Goal: Task Accomplishment & Management: Use online tool/utility

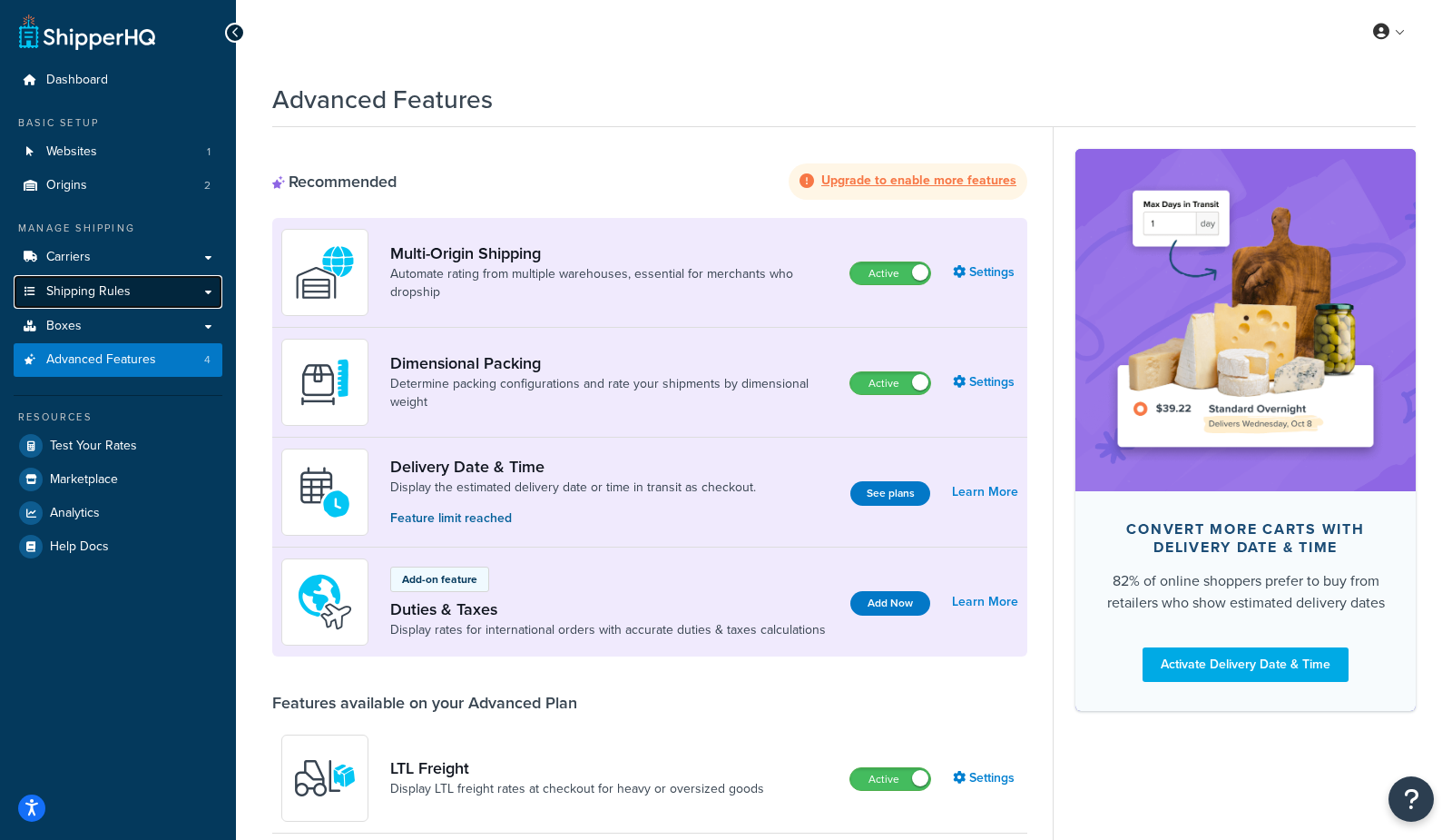
click at [70, 288] on span "Shipping Rules" at bounding box center [88, 291] width 85 height 16
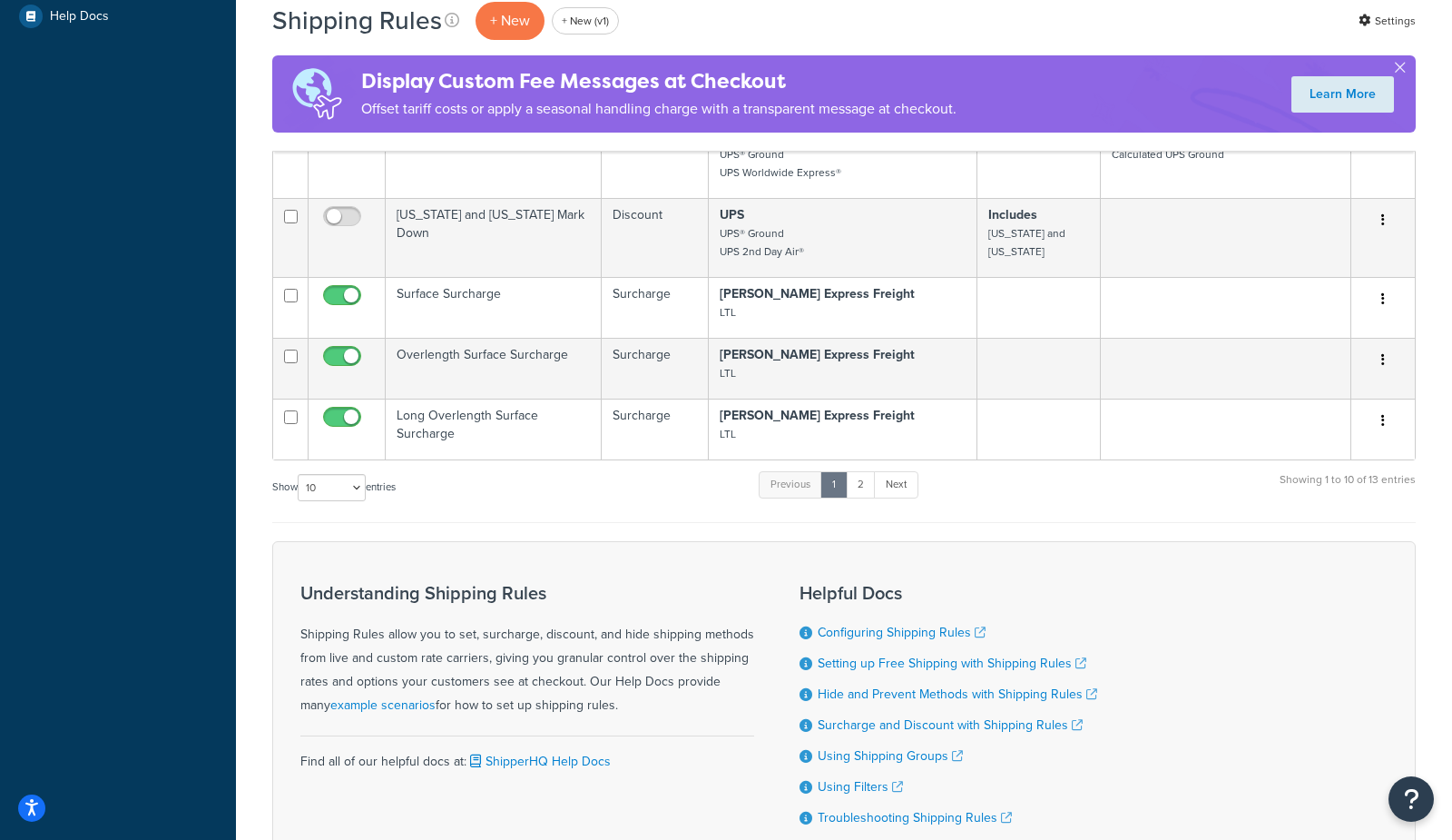
scroll to position [811, 0]
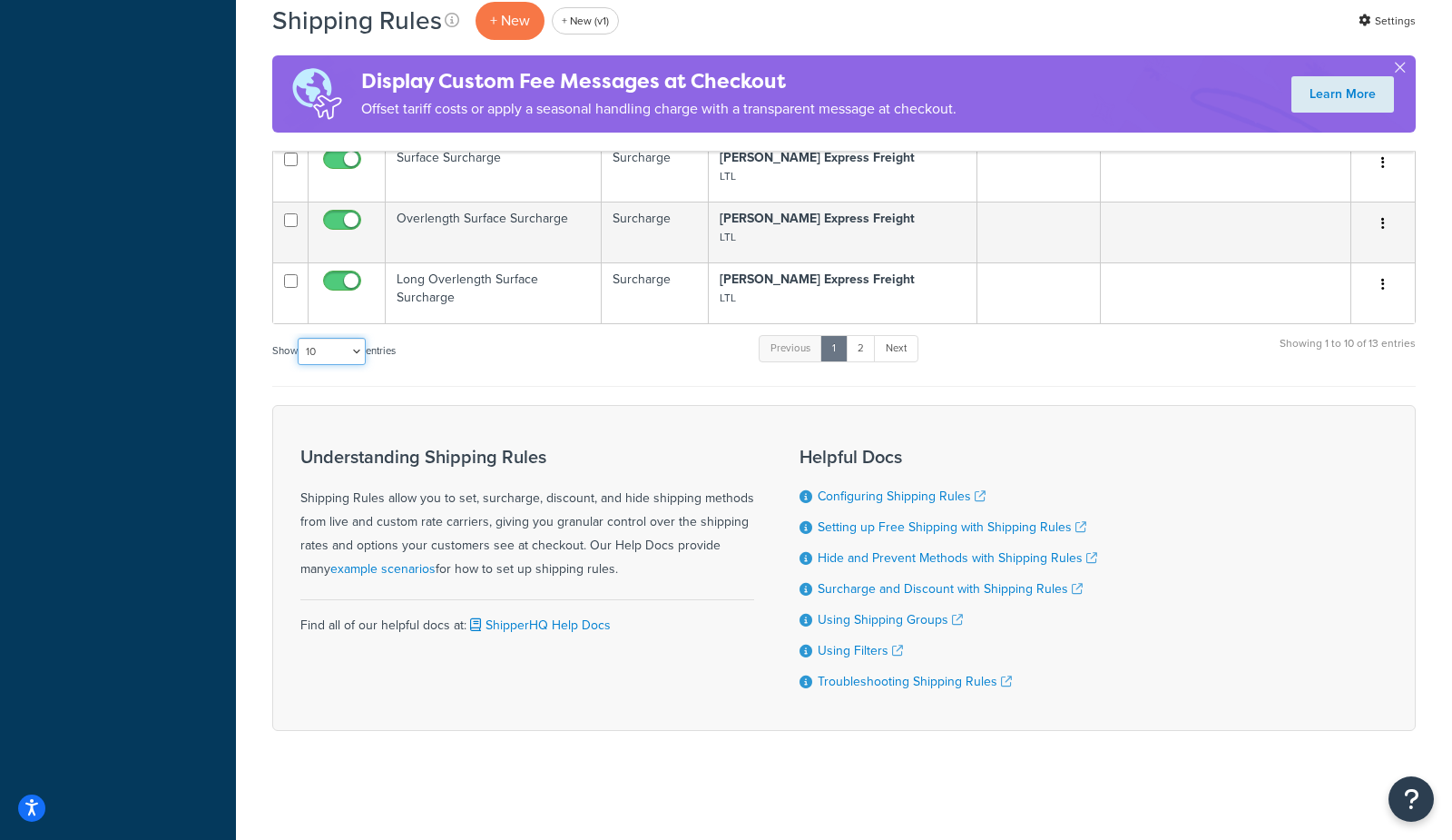
click at [314, 355] on select "10 15 25 50 100 1000" at bounding box center [331, 351] width 68 height 27
select select "50"
click at [300, 338] on select "10 15 25 50 100 1000" at bounding box center [331, 351] width 68 height 27
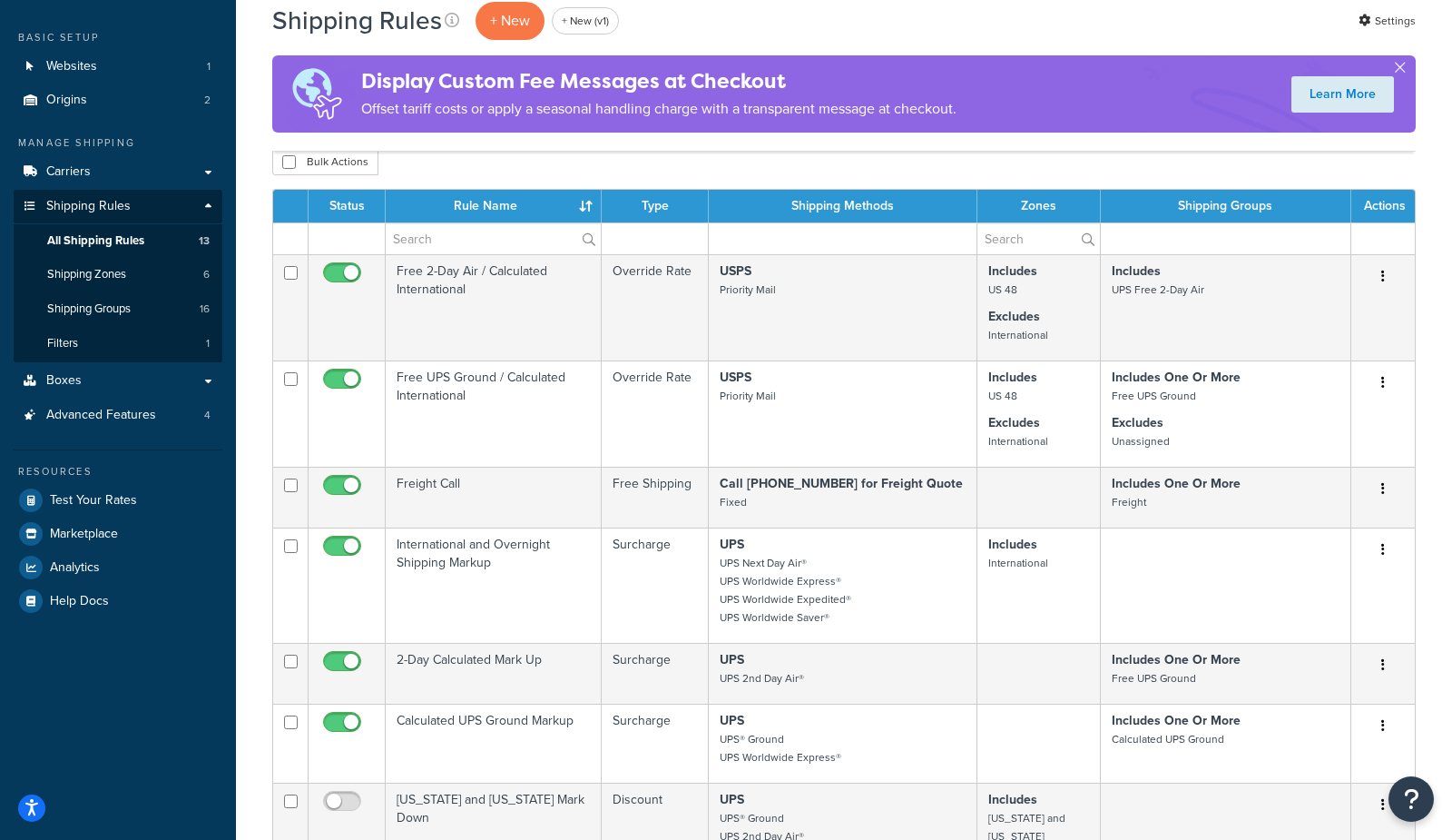
scroll to position [84, 0]
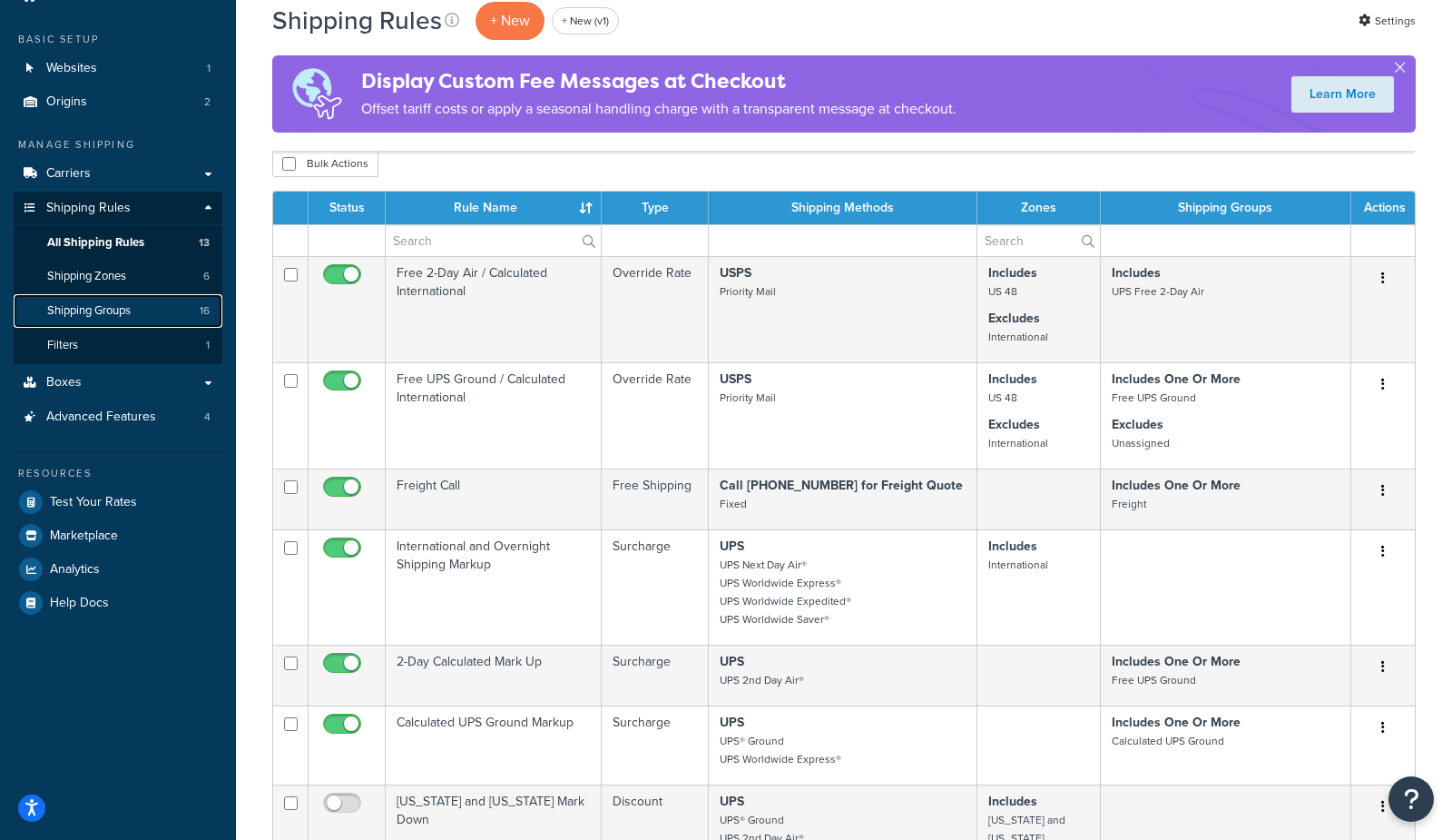
click at [136, 316] on link "Shipping Groups 16" at bounding box center [118, 311] width 208 height 33
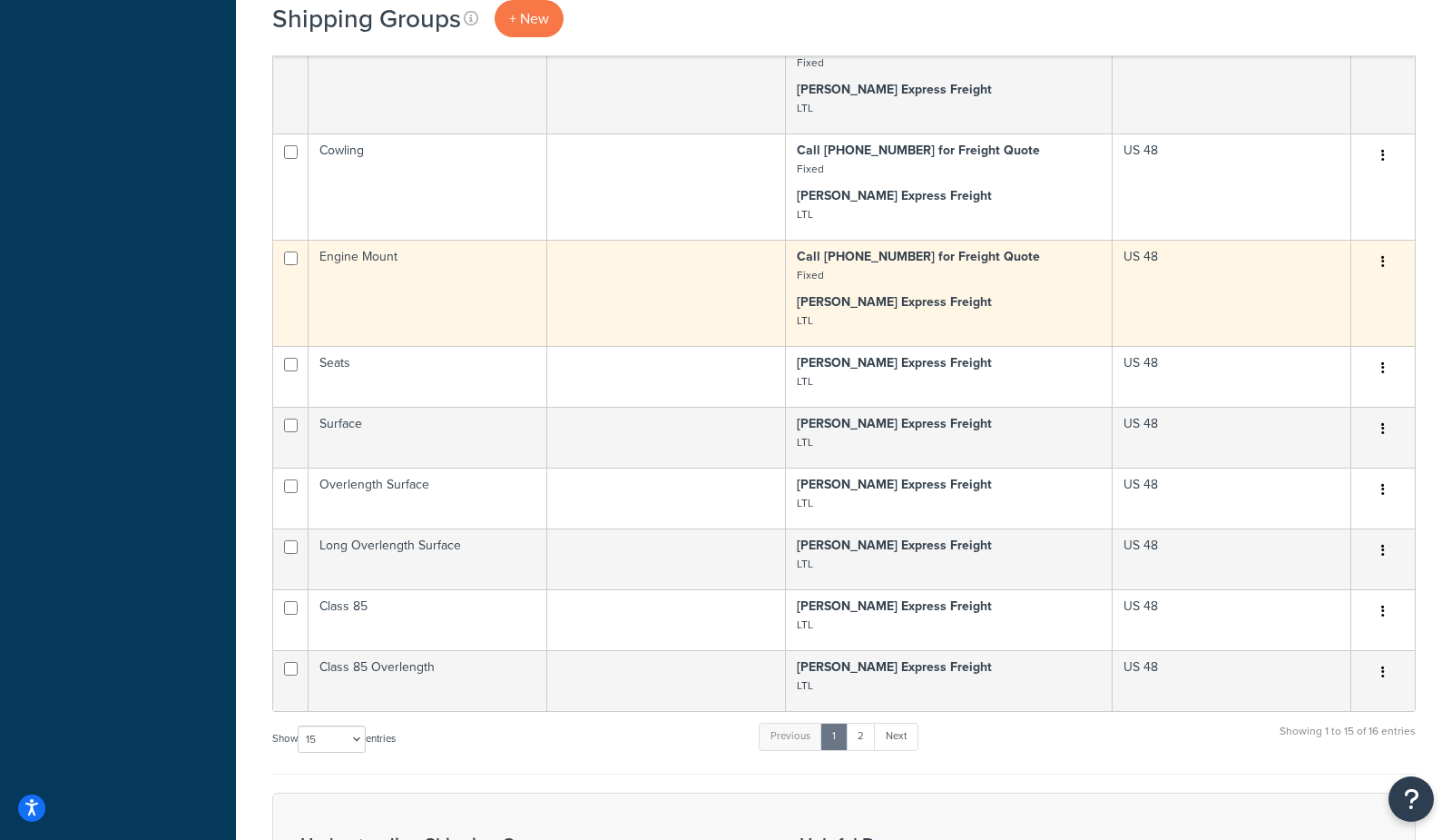
scroll to position [1053, 0]
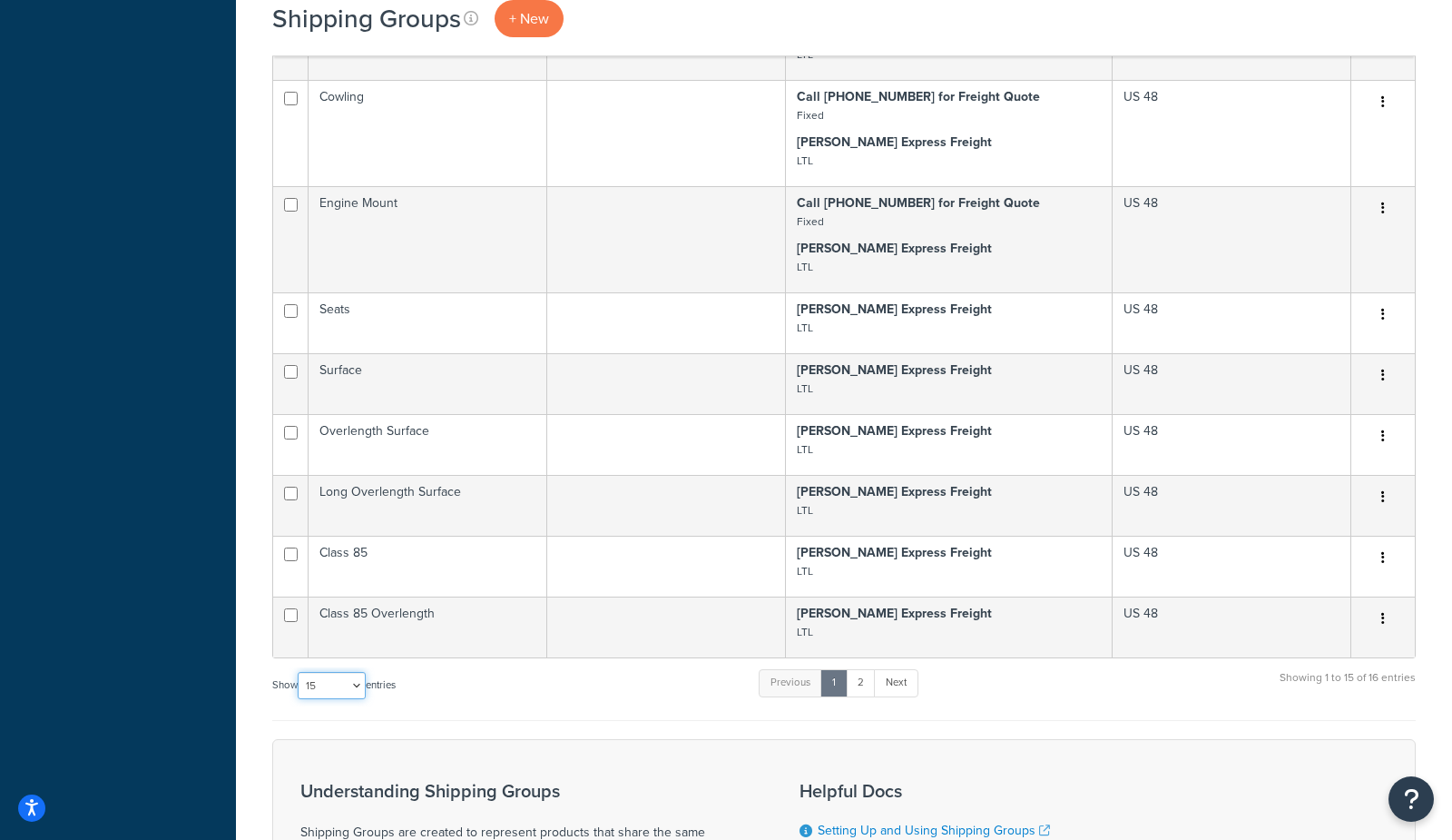
click at [327, 696] on select "10 15 25 50 100" at bounding box center [331, 685] width 68 height 27
select select "100"
click at [300, 699] on select "10 15 25 50 100" at bounding box center [331, 685] width 68 height 27
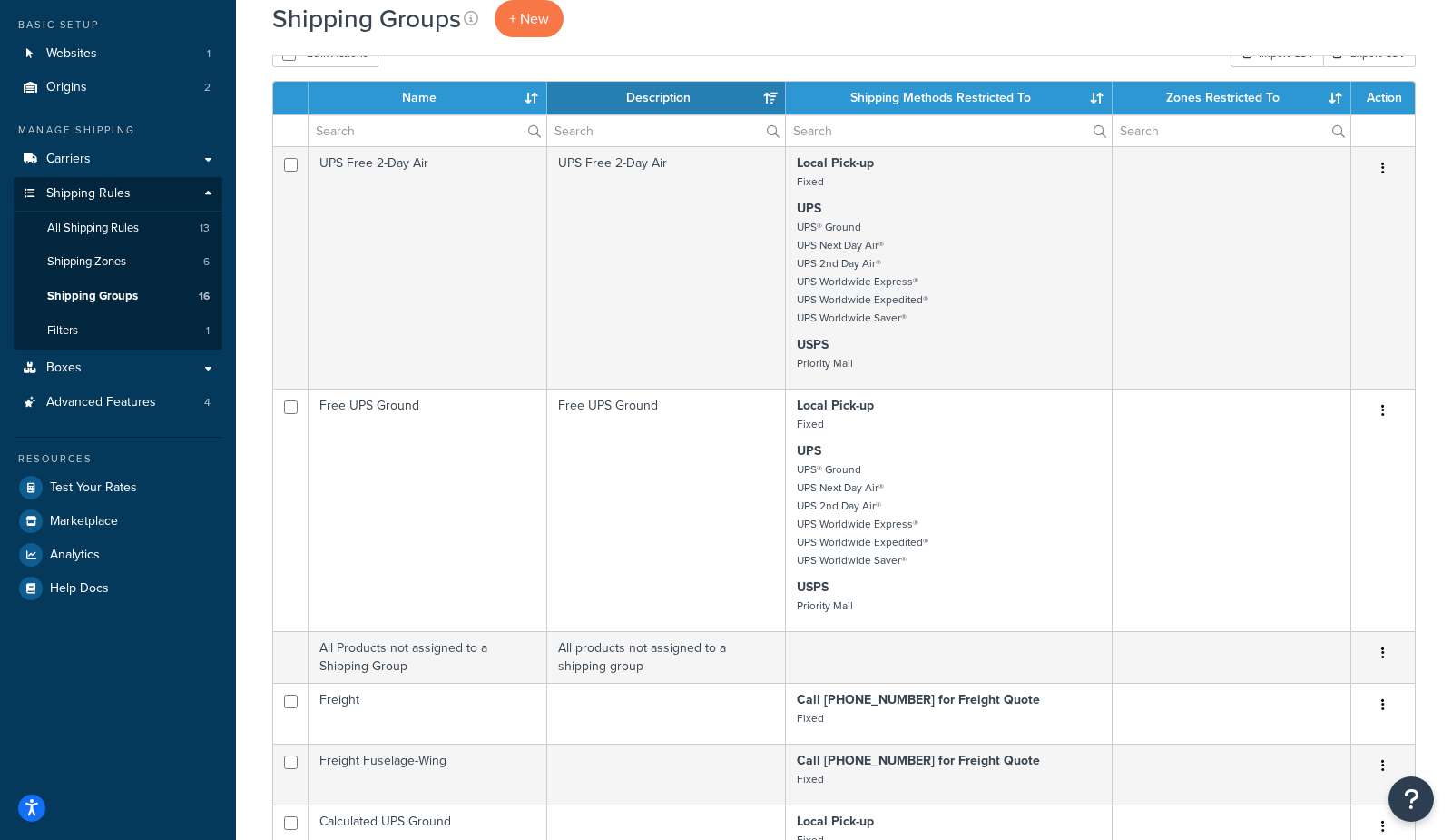
scroll to position [0, 0]
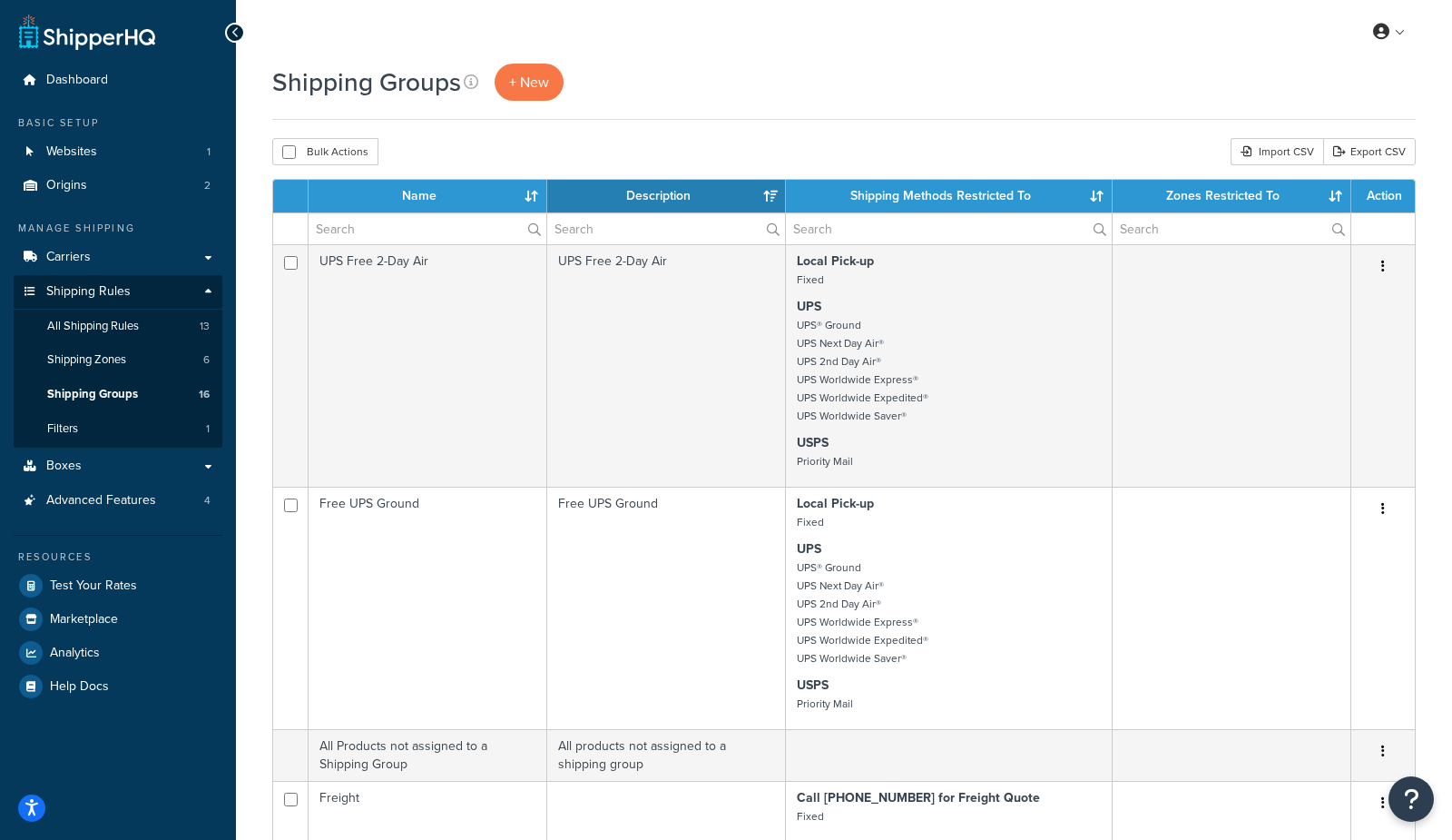
click at [716, 112] on div "Shipping Groups + New" at bounding box center [844, 91] width 1143 height 56
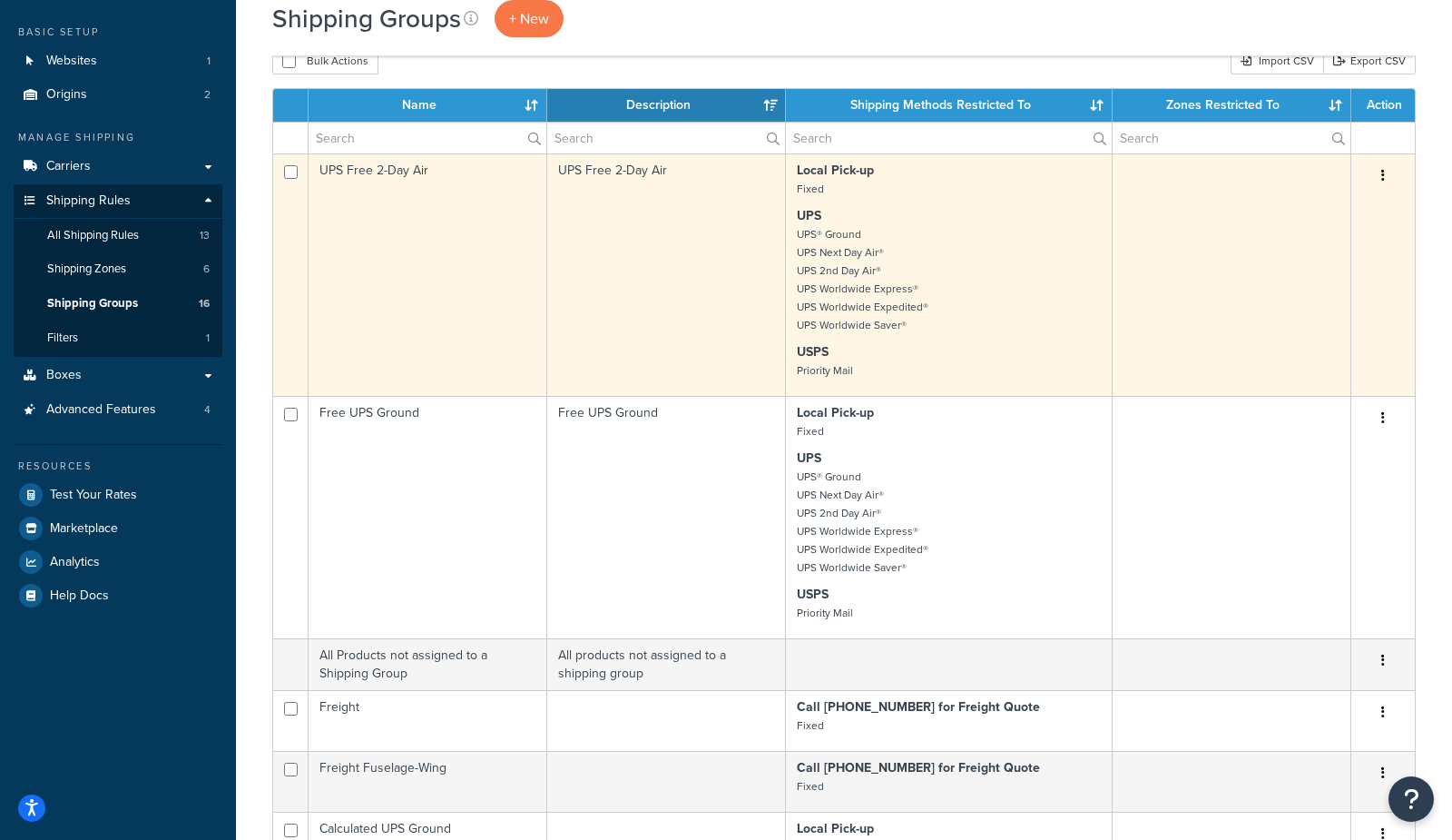
scroll to position [73, 0]
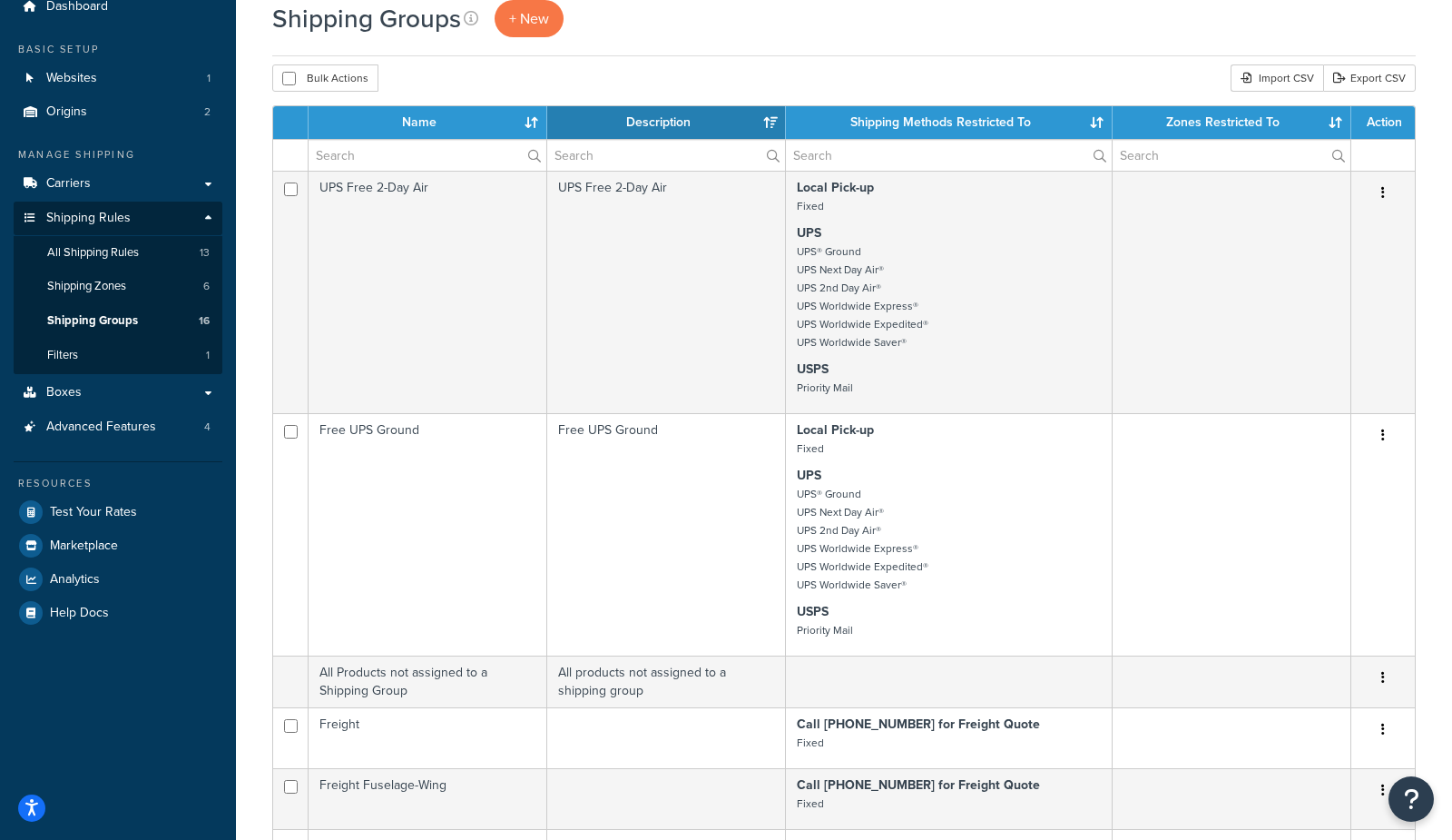
drag, startPoint x: 707, startPoint y: 61, endPoint x: 764, endPoint y: 76, distance: 58.9
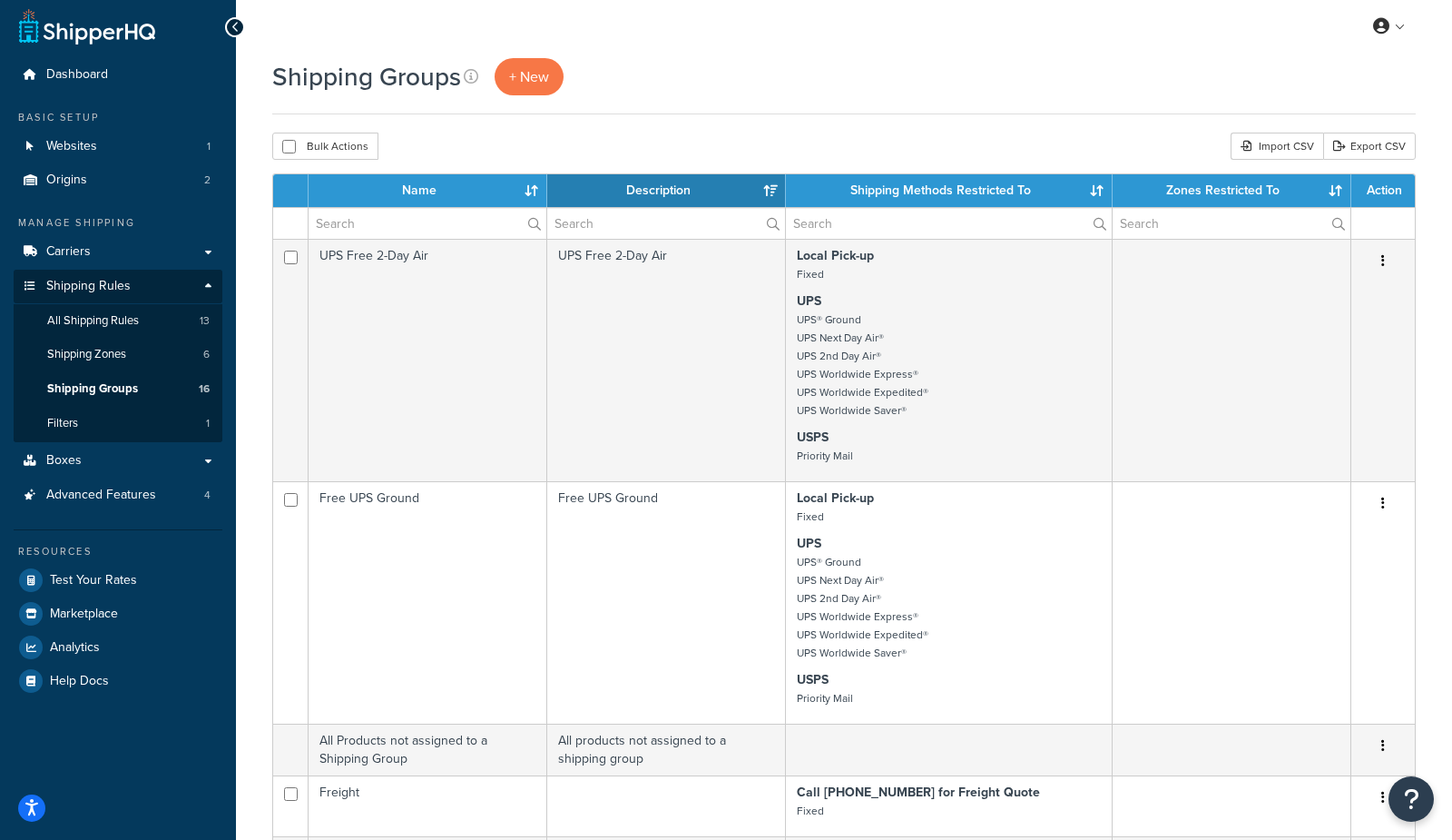
scroll to position [0, 0]
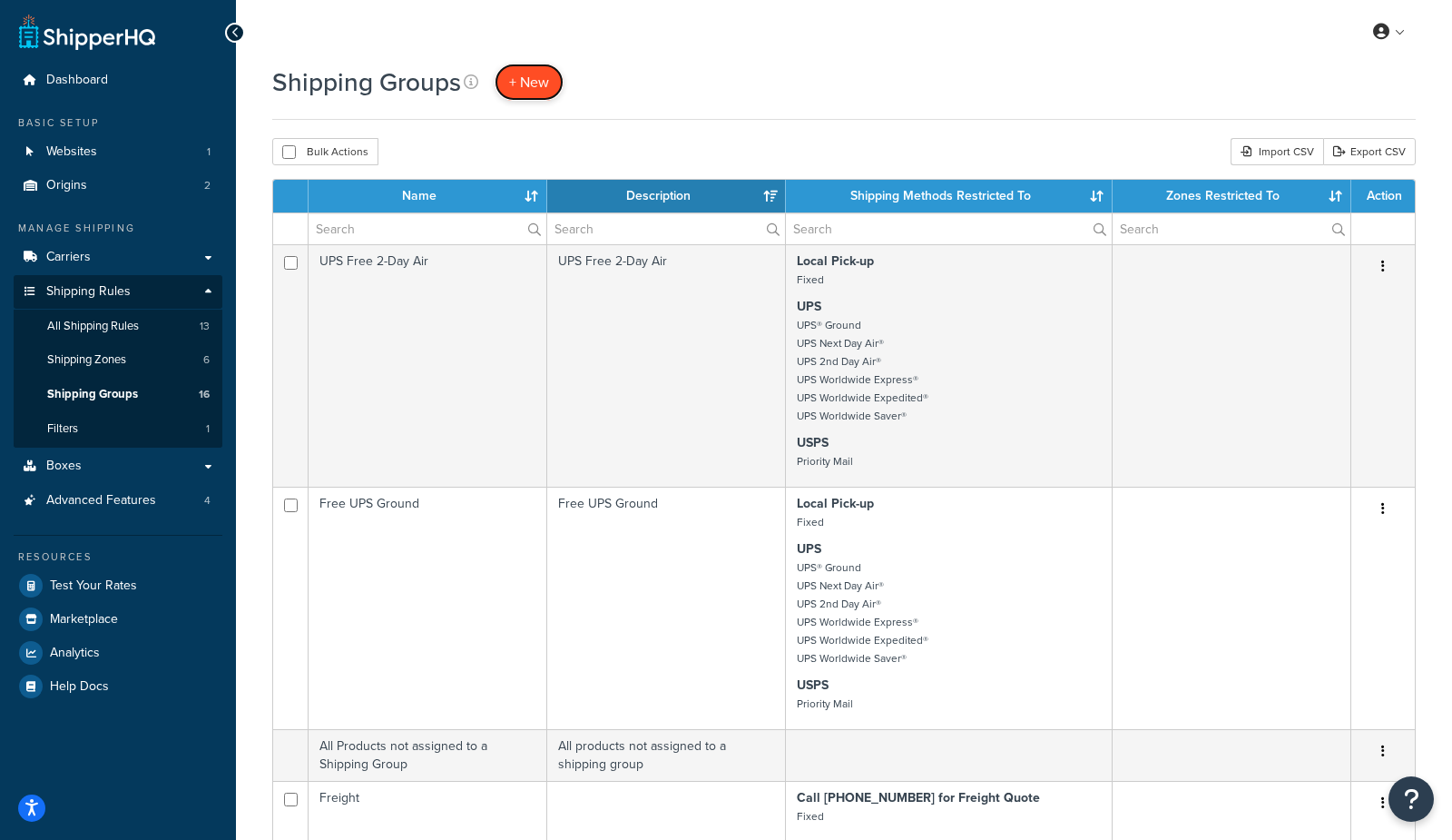
click at [538, 82] on span "+ New" at bounding box center [528, 82] width 40 height 20
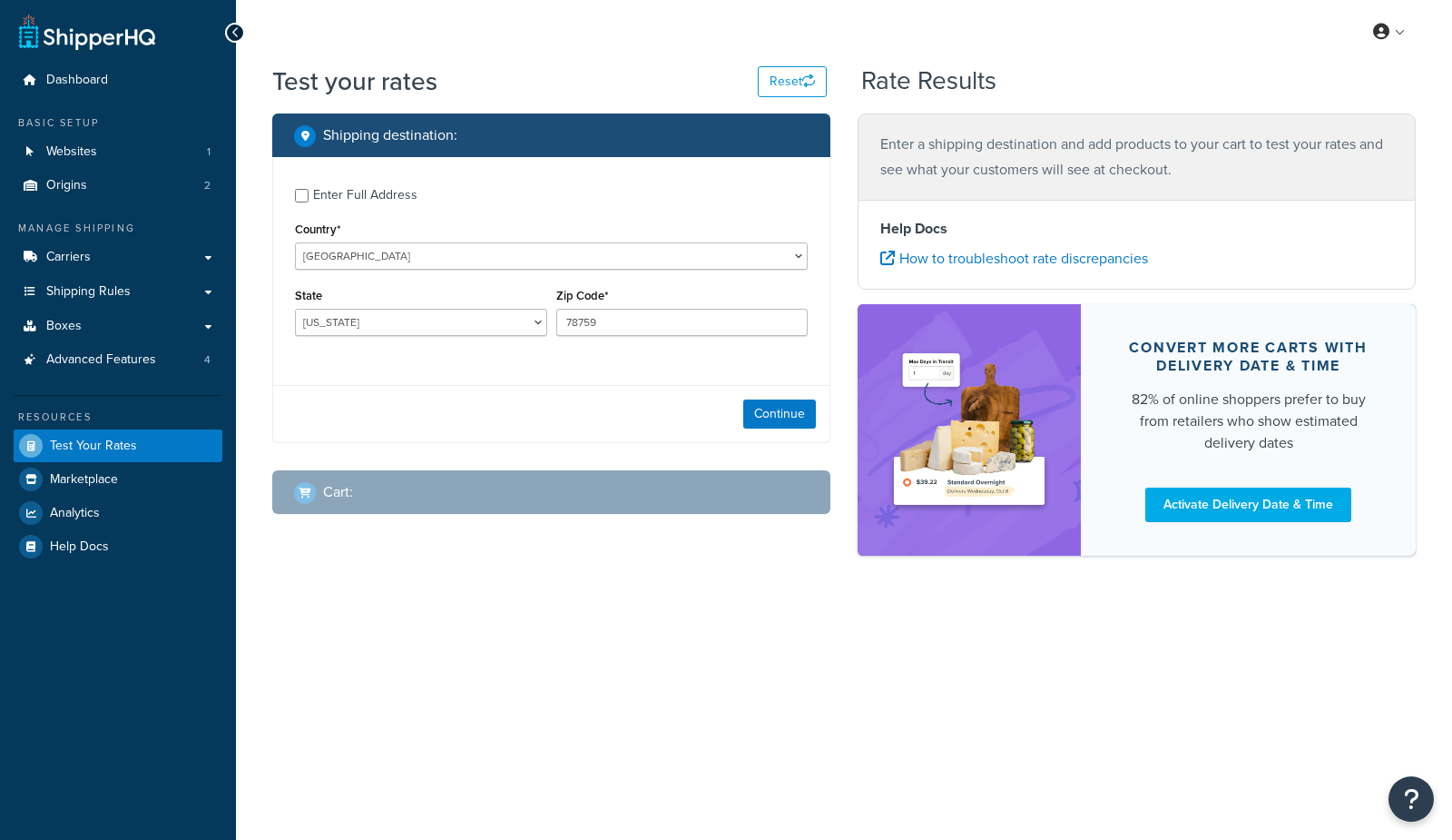
select select "TX"
click at [795, 411] on button "Continue" at bounding box center [779, 413] width 73 height 29
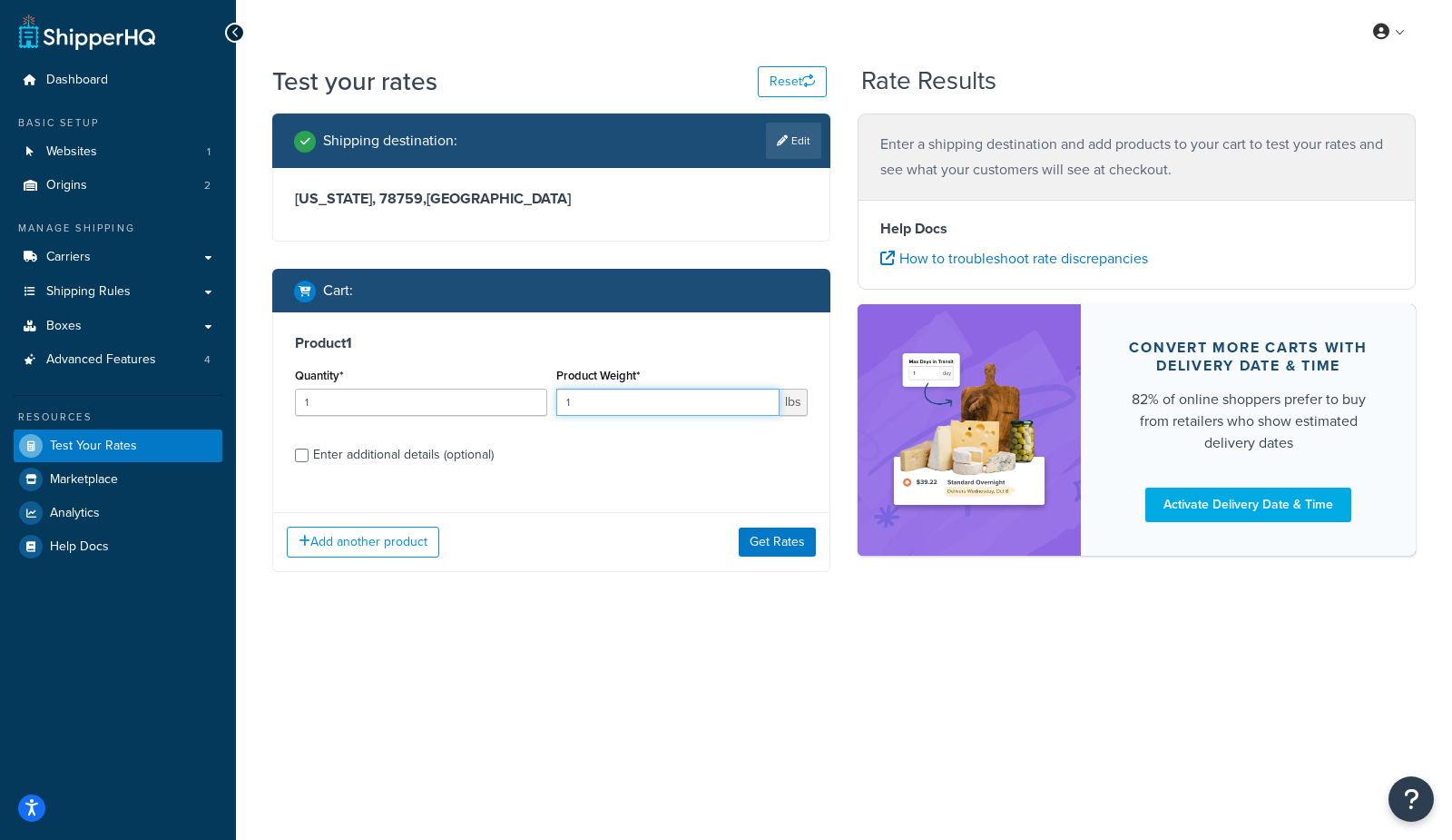
drag, startPoint x: 626, startPoint y: 408, endPoint x: 412, endPoint y: 393, distance: 214.5
click at [412, 393] on div "Quantity* 1 Product Weight* 1 lbs" at bounding box center [551, 395] width 522 height 66
drag, startPoint x: 444, startPoint y: 399, endPoint x: 290, endPoint y: 388, distance: 154.4
click at [290, 388] on div "Quantity* 1 Product Weight* 200 lbs" at bounding box center [551, 395] width 522 height 66
type input "55"
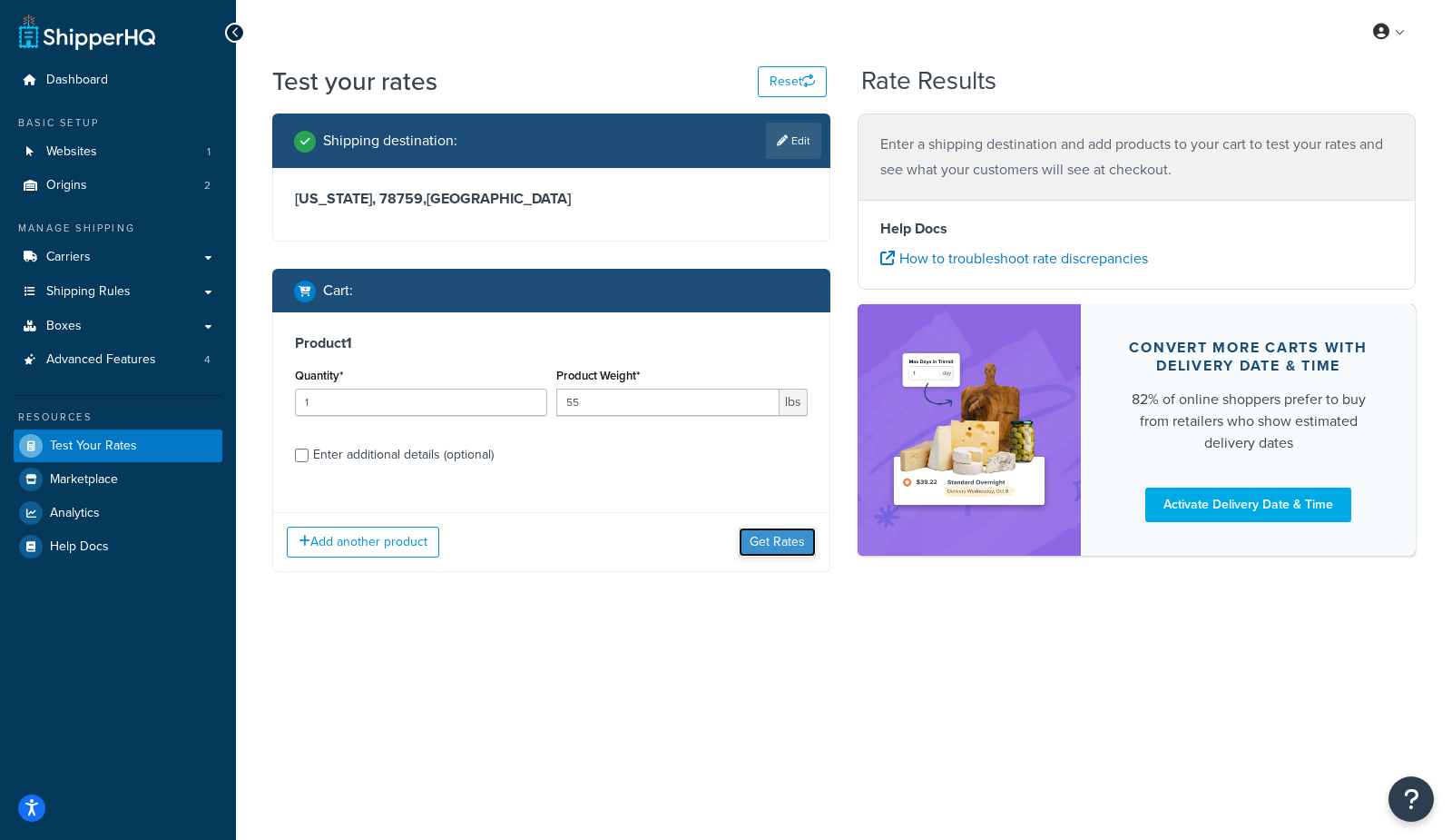
click at [781, 543] on button "Get Rates" at bounding box center [777, 541] width 77 height 29
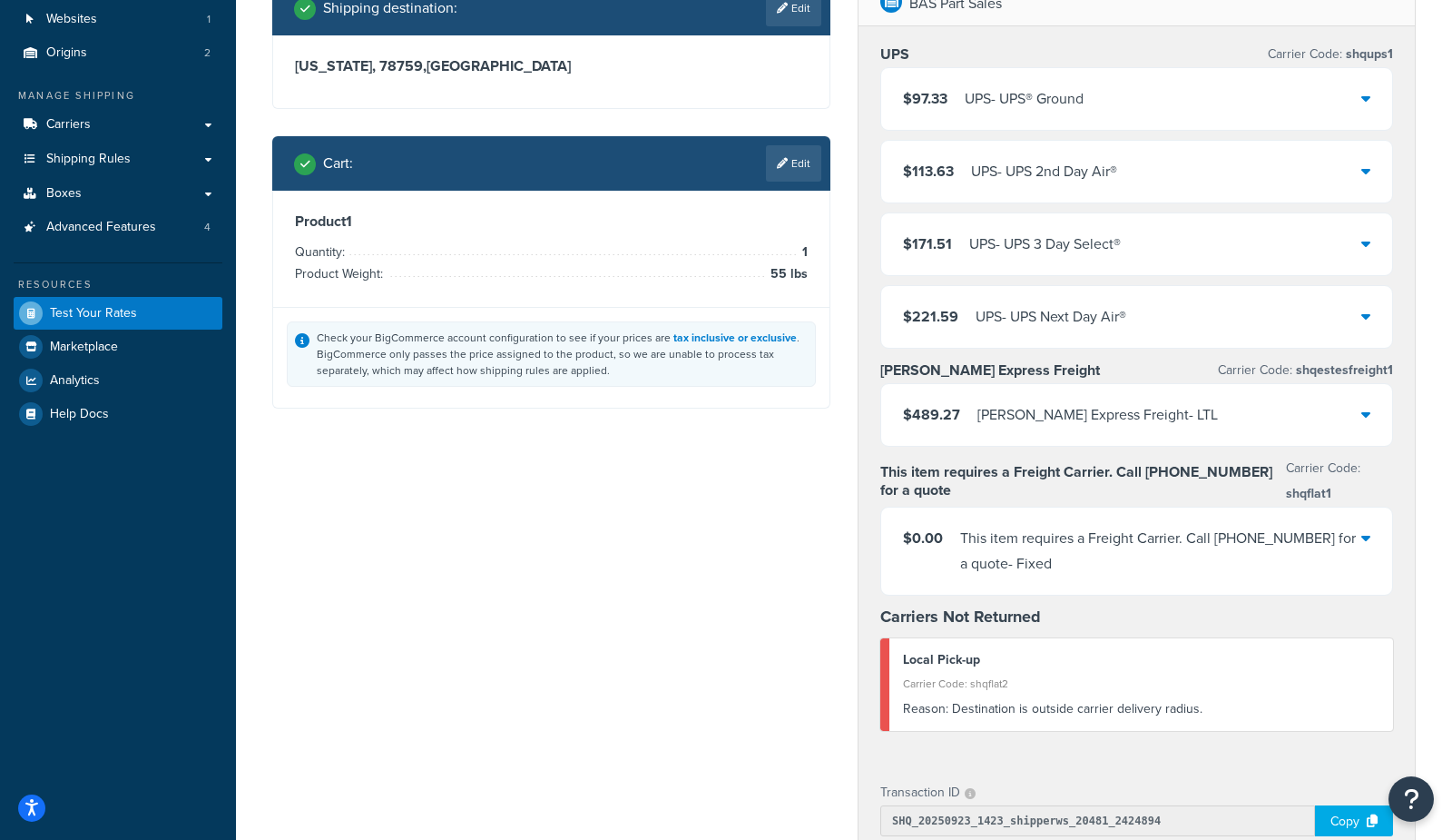
scroll to position [134, 0]
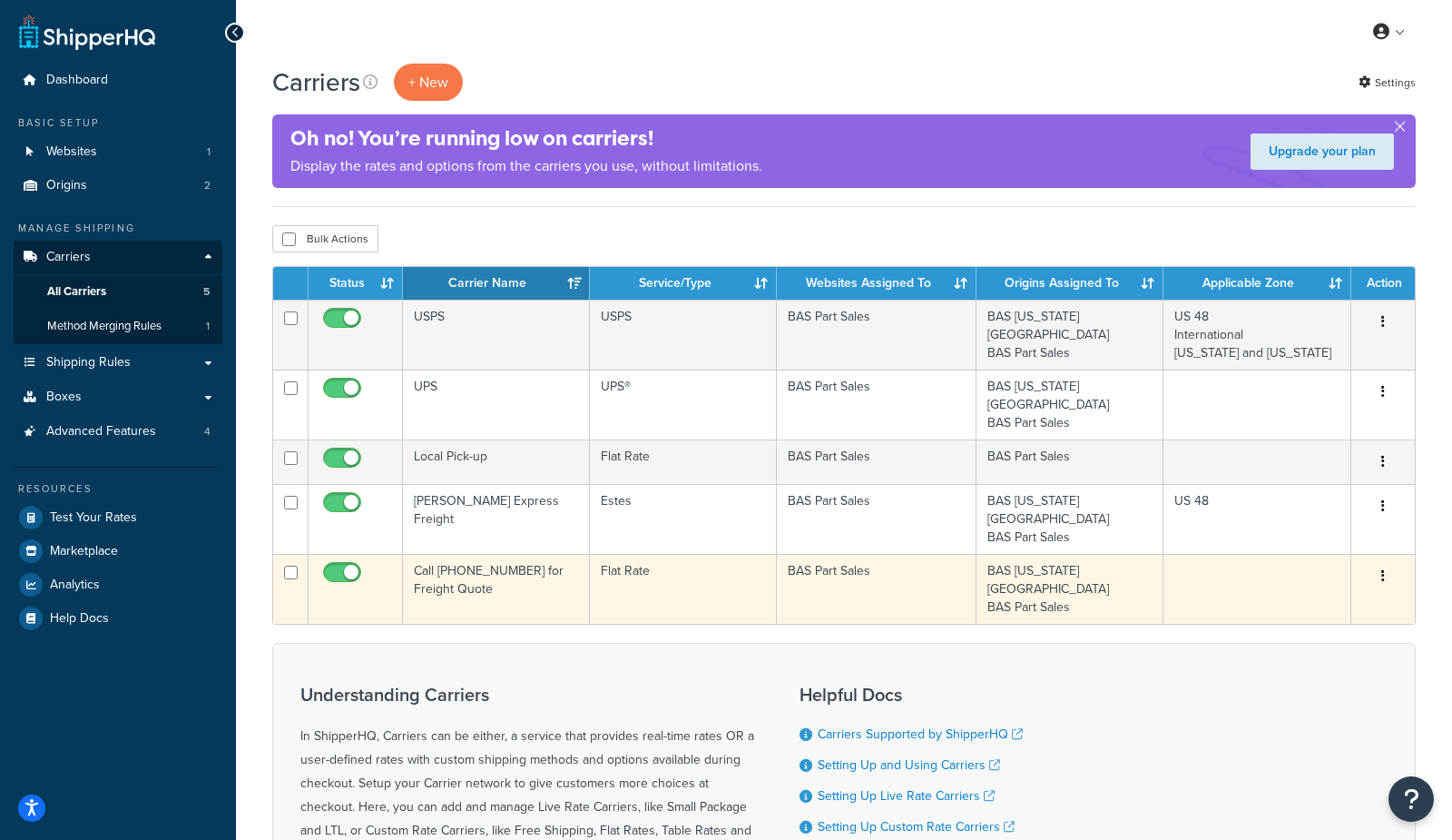
click at [498, 553] on td "Call [PHONE_NUMBER] for Freight Quote" at bounding box center [496, 588] width 187 height 70
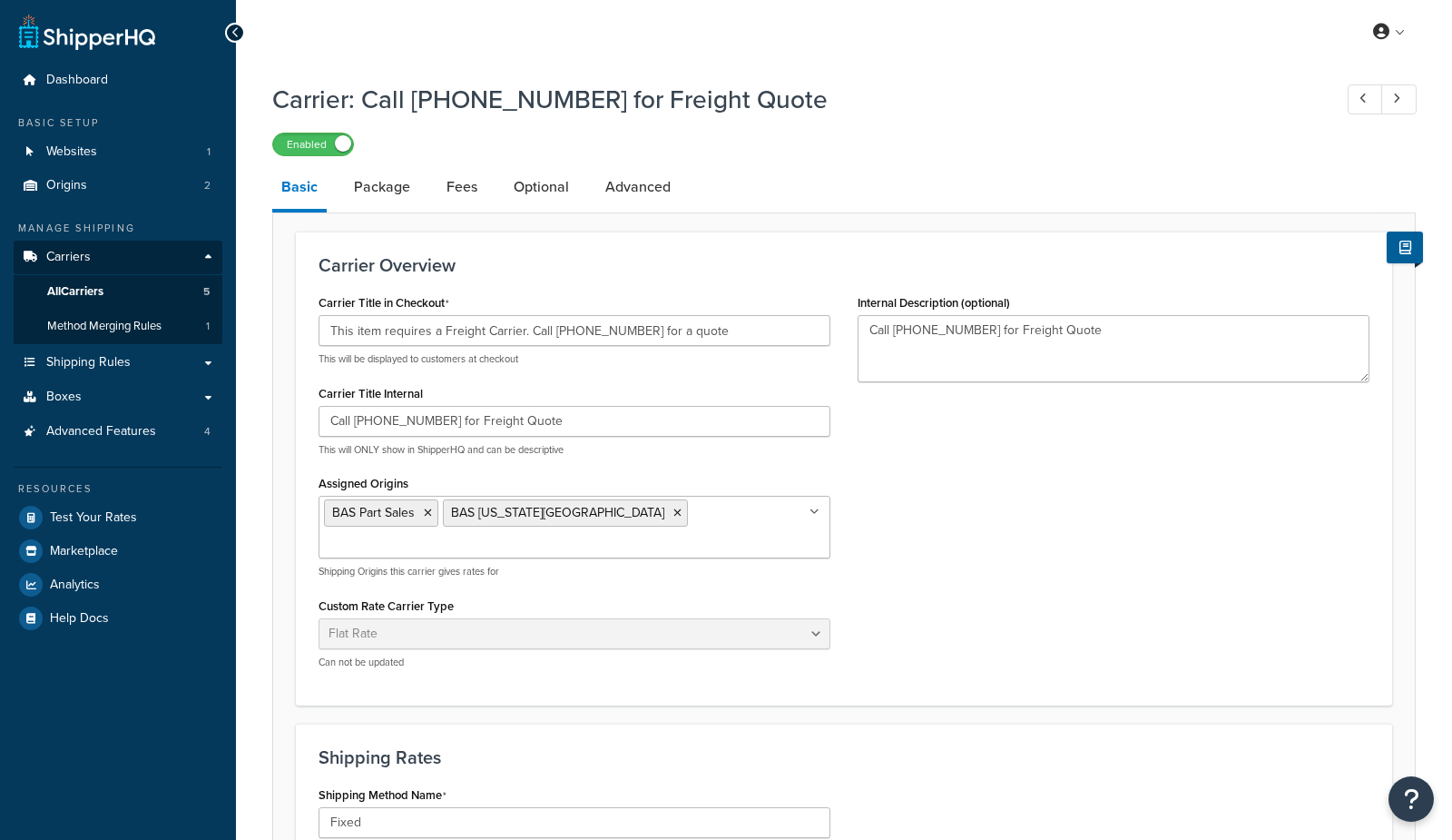
select select "flat"
click at [630, 185] on link "Advanced" at bounding box center [638, 187] width 84 height 44
select select "false"
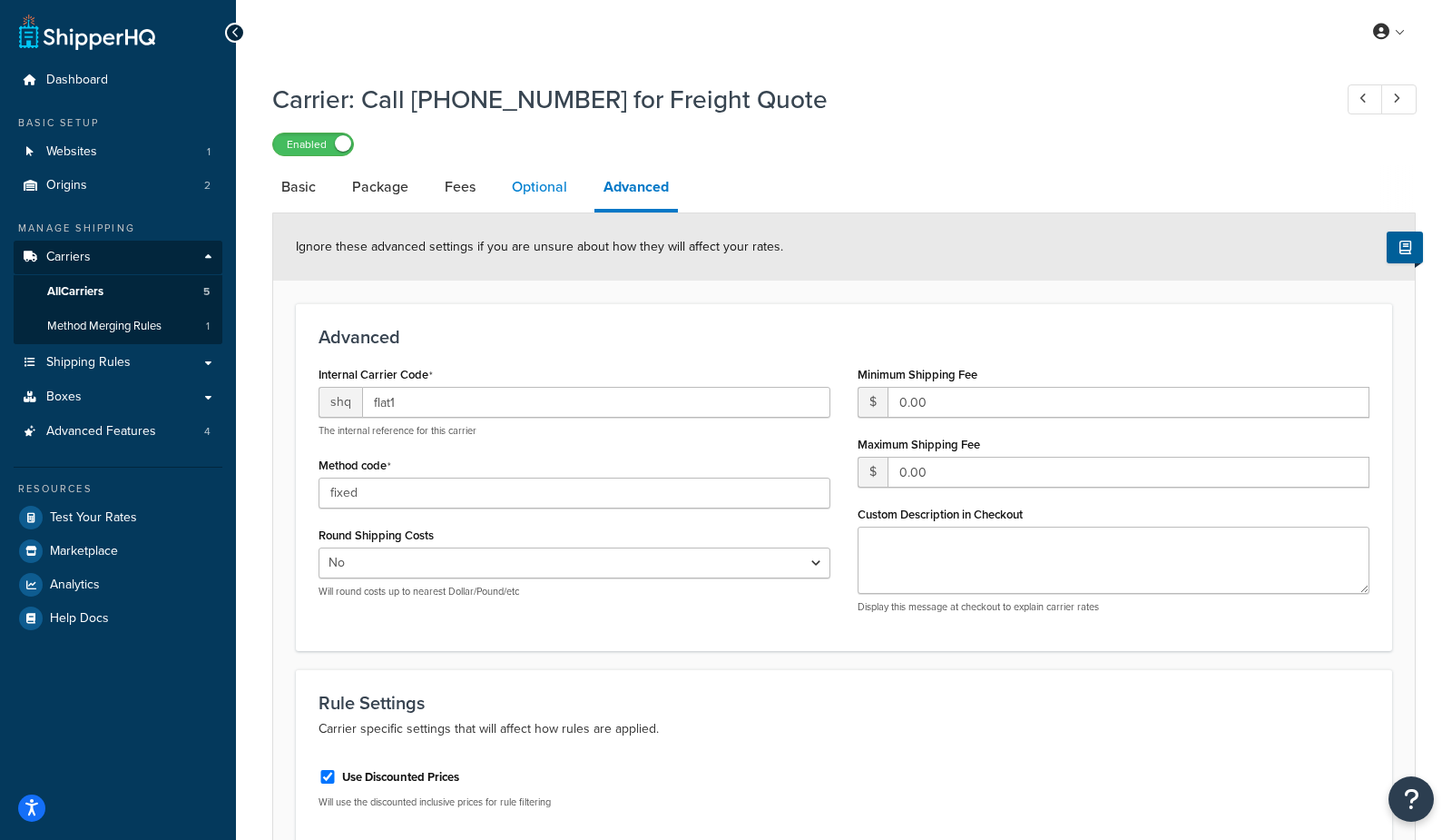
click at [549, 197] on link "Optional" at bounding box center [540, 187] width 73 height 44
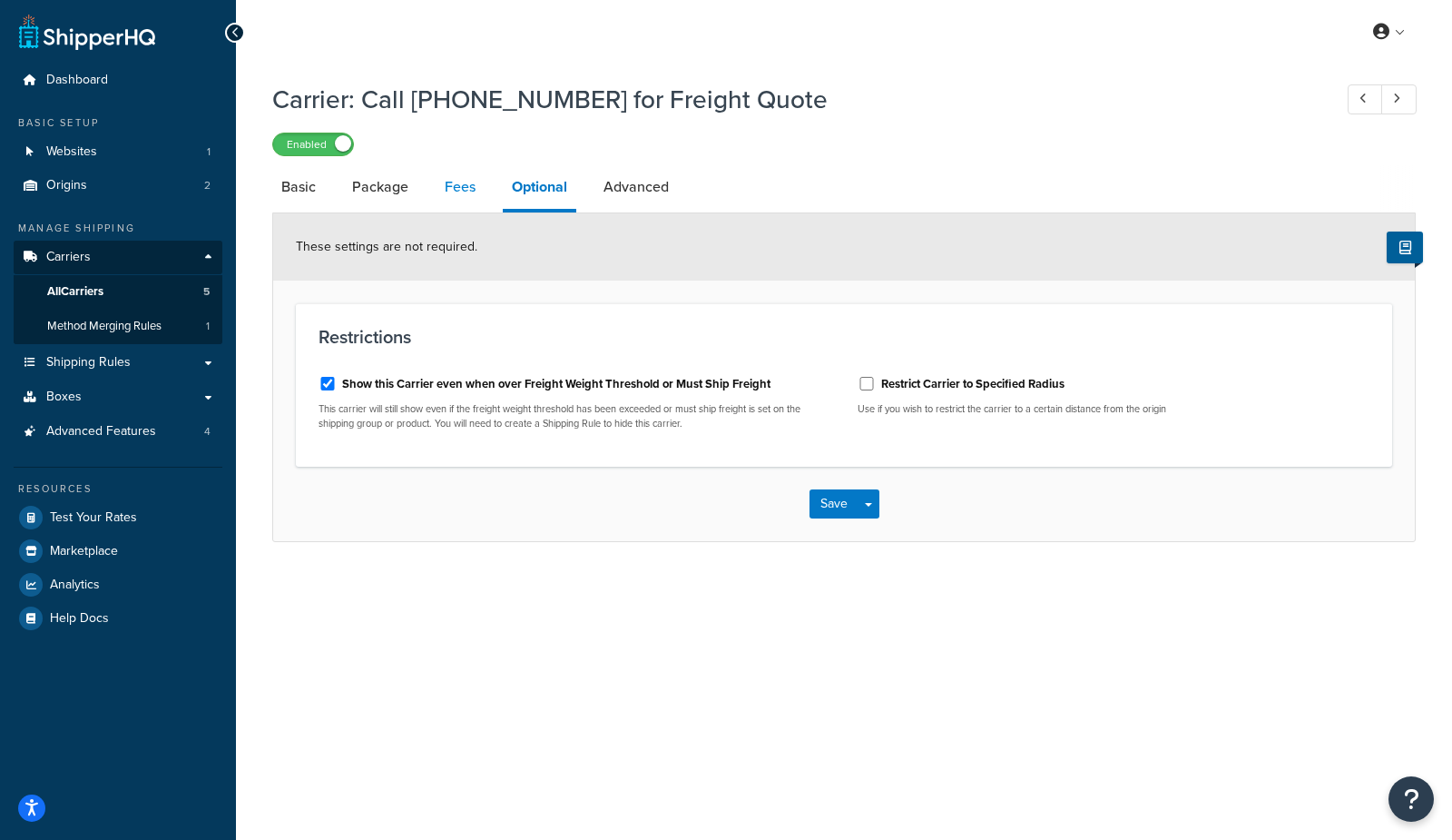
click at [462, 180] on link "Fees" at bounding box center [460, 187] width 49 height 44
select select "AFTER"
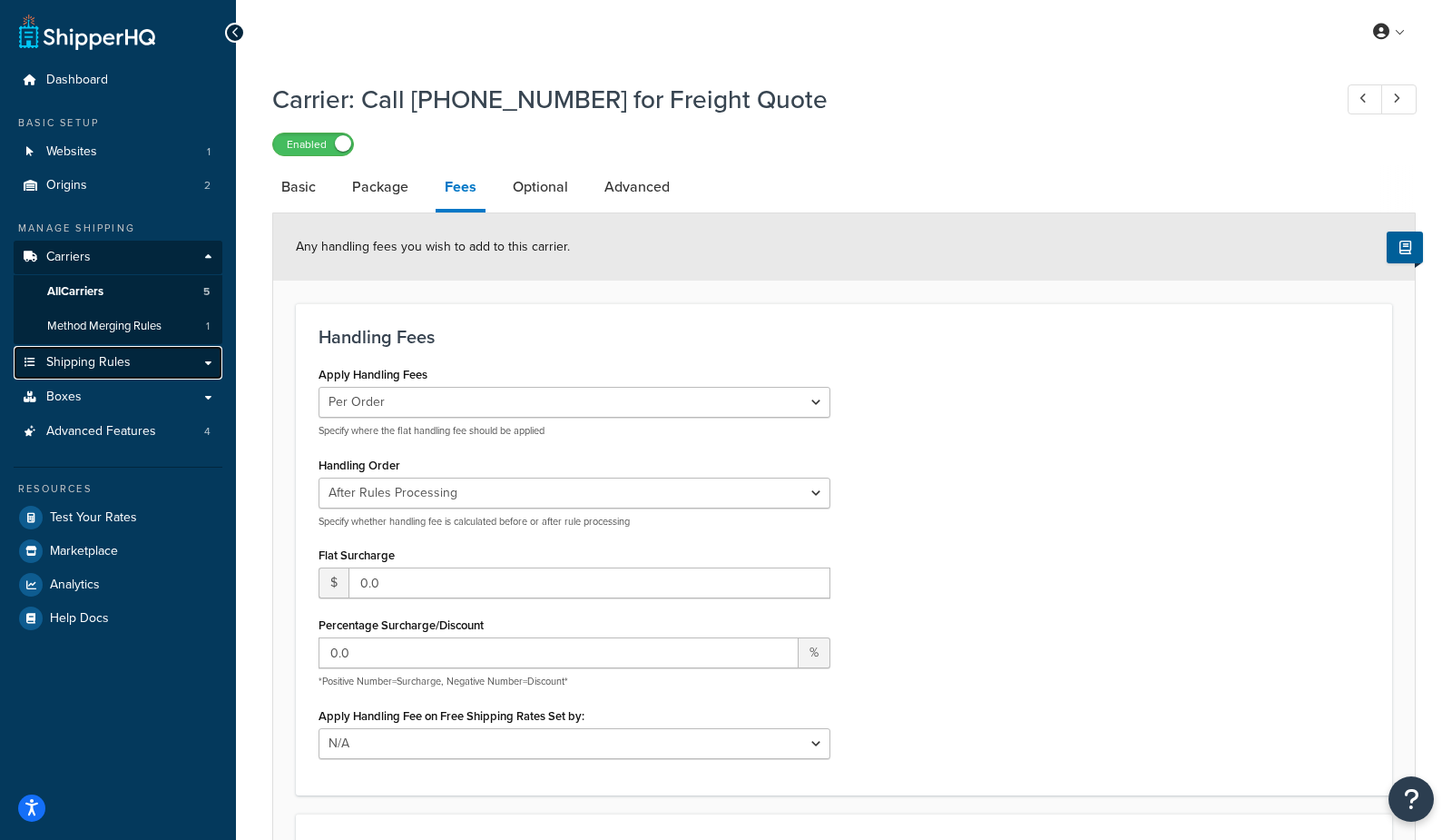
click at [84, 358] on span "Shipping Rules" at bounding box center [88, 363] width 85 height 16
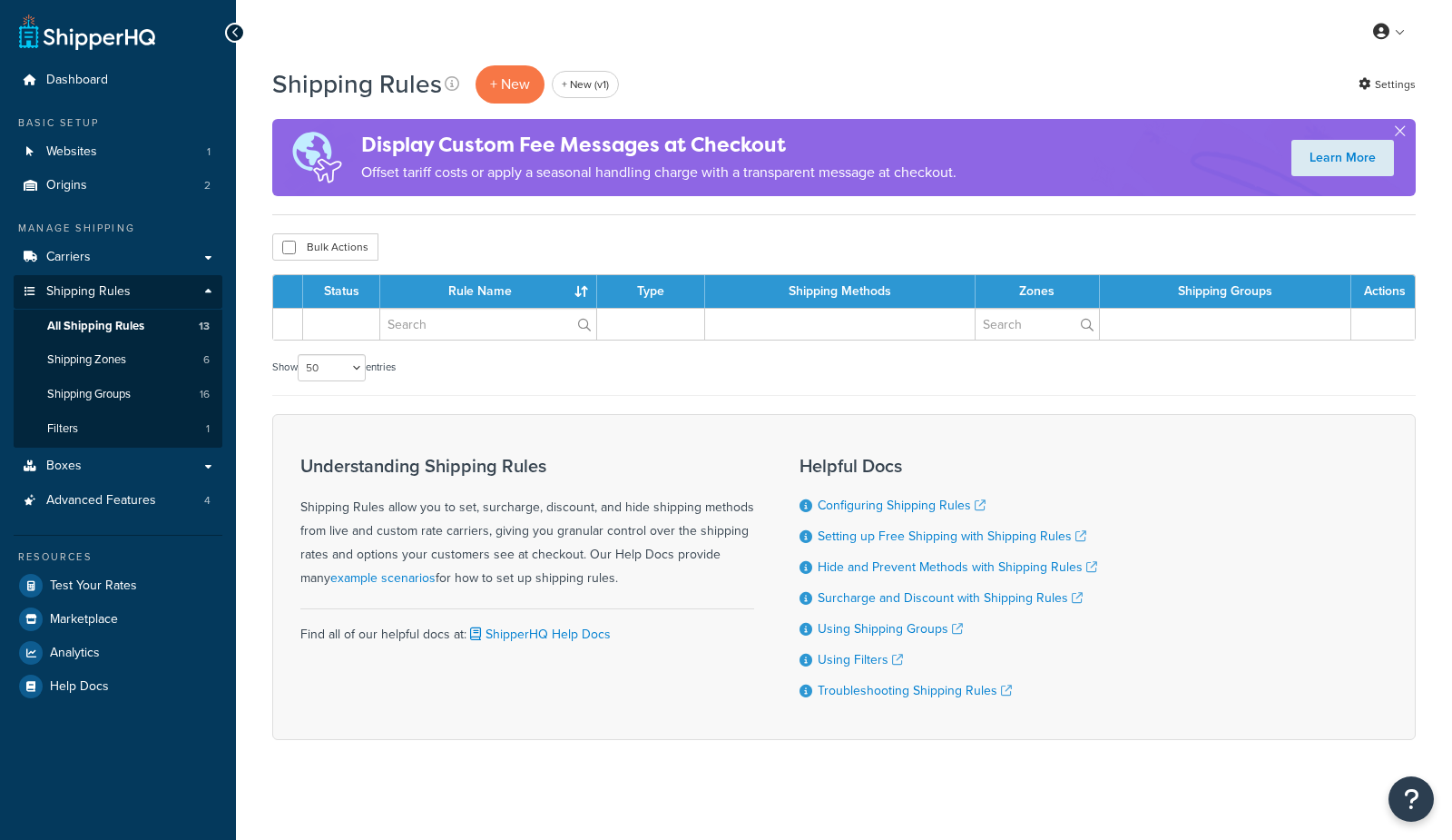
select select "50"
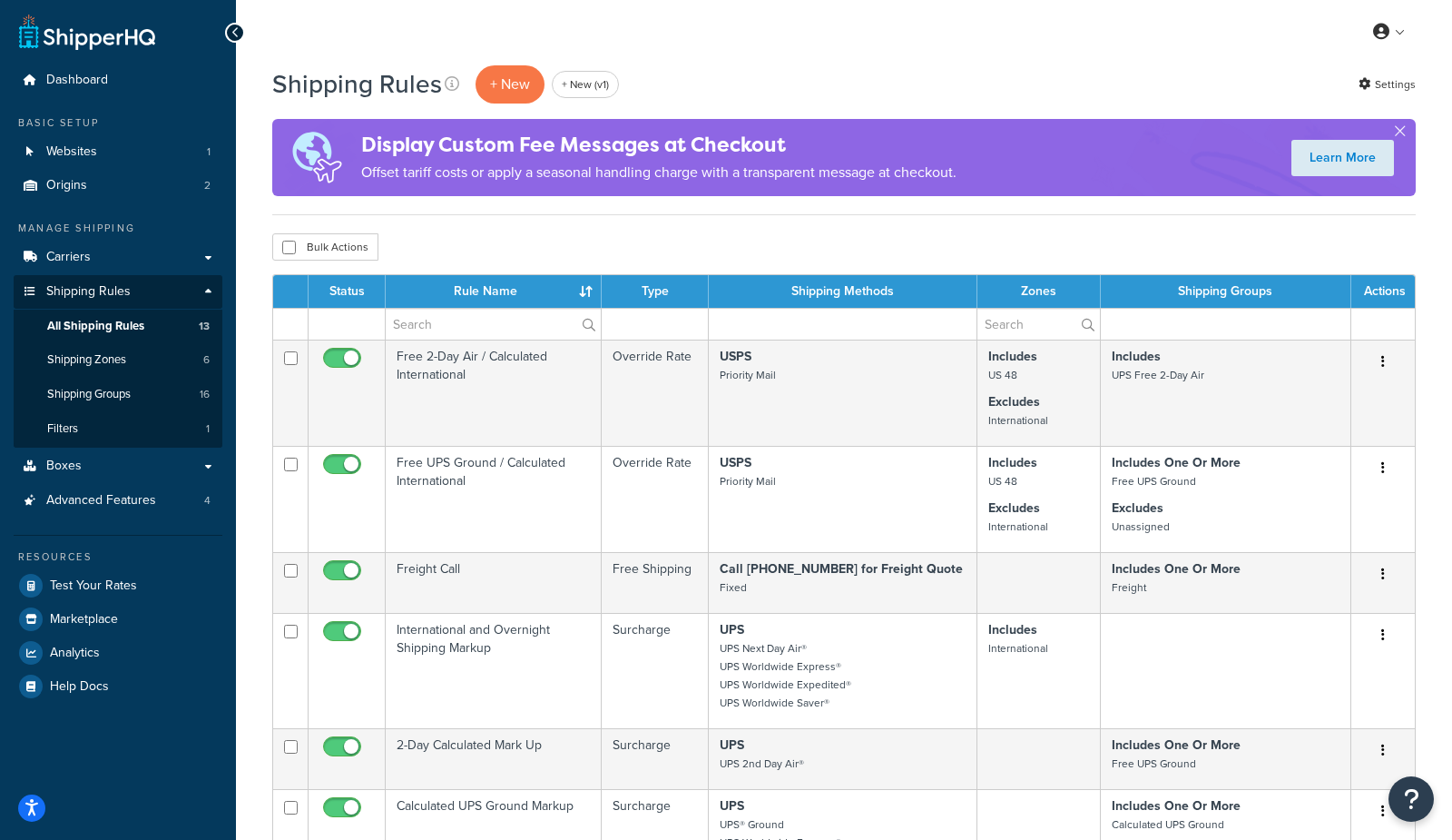
click at [828, 69] on div "Shipping Rules + New + New (v1) Settings" at bounding box center [844, 84] width 1143 height 42
click at [885, 73] on div "Shipping Rules + New + New (v1) Settings" at bounding box center [844, 84] width 1143 height 42
click at [726, 72] on div "Shipping Rules + New + New (v1) Settings" at bounding box center [844, 84] width 1143 height 42
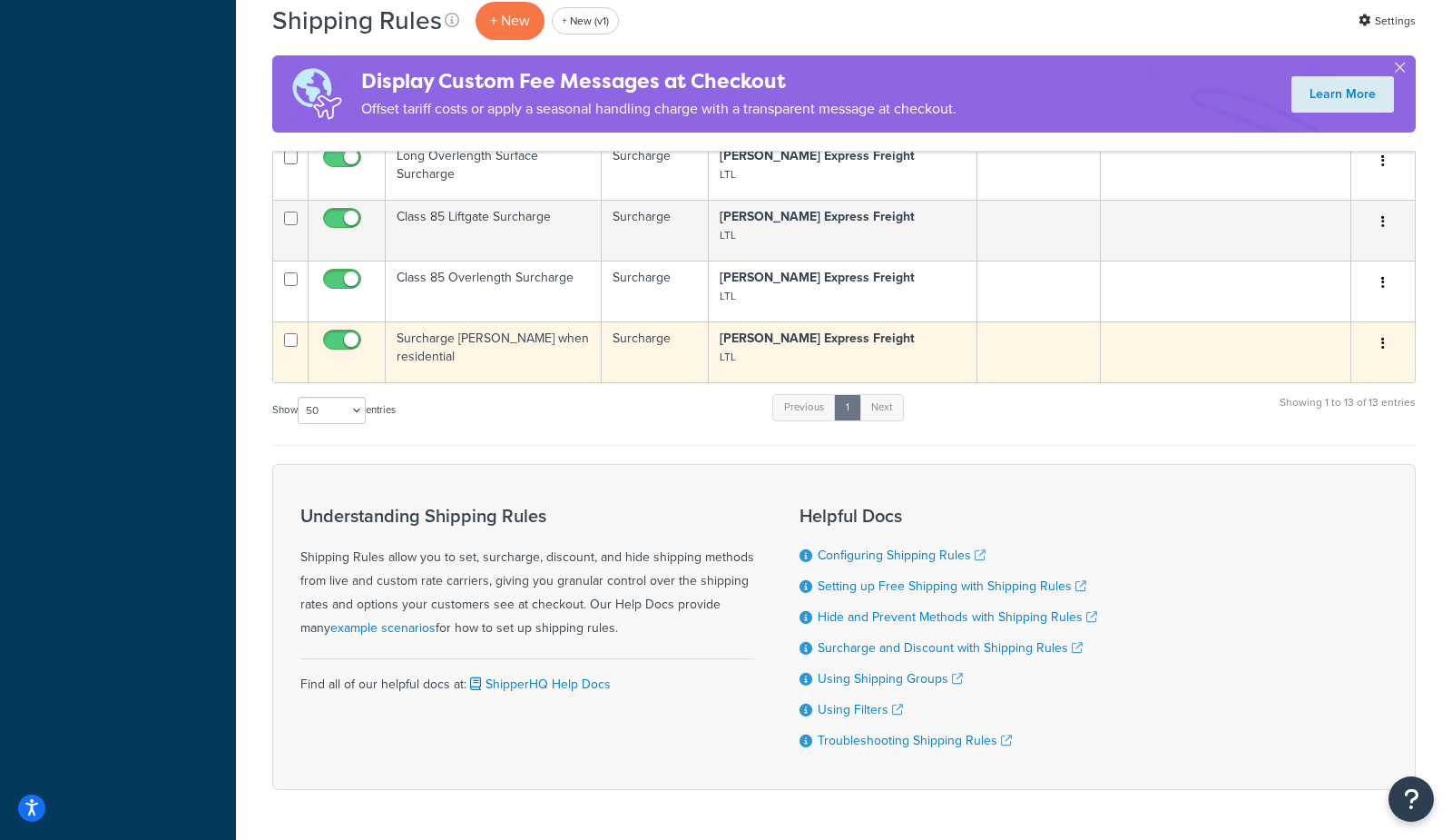
scroll to position [994, 0]
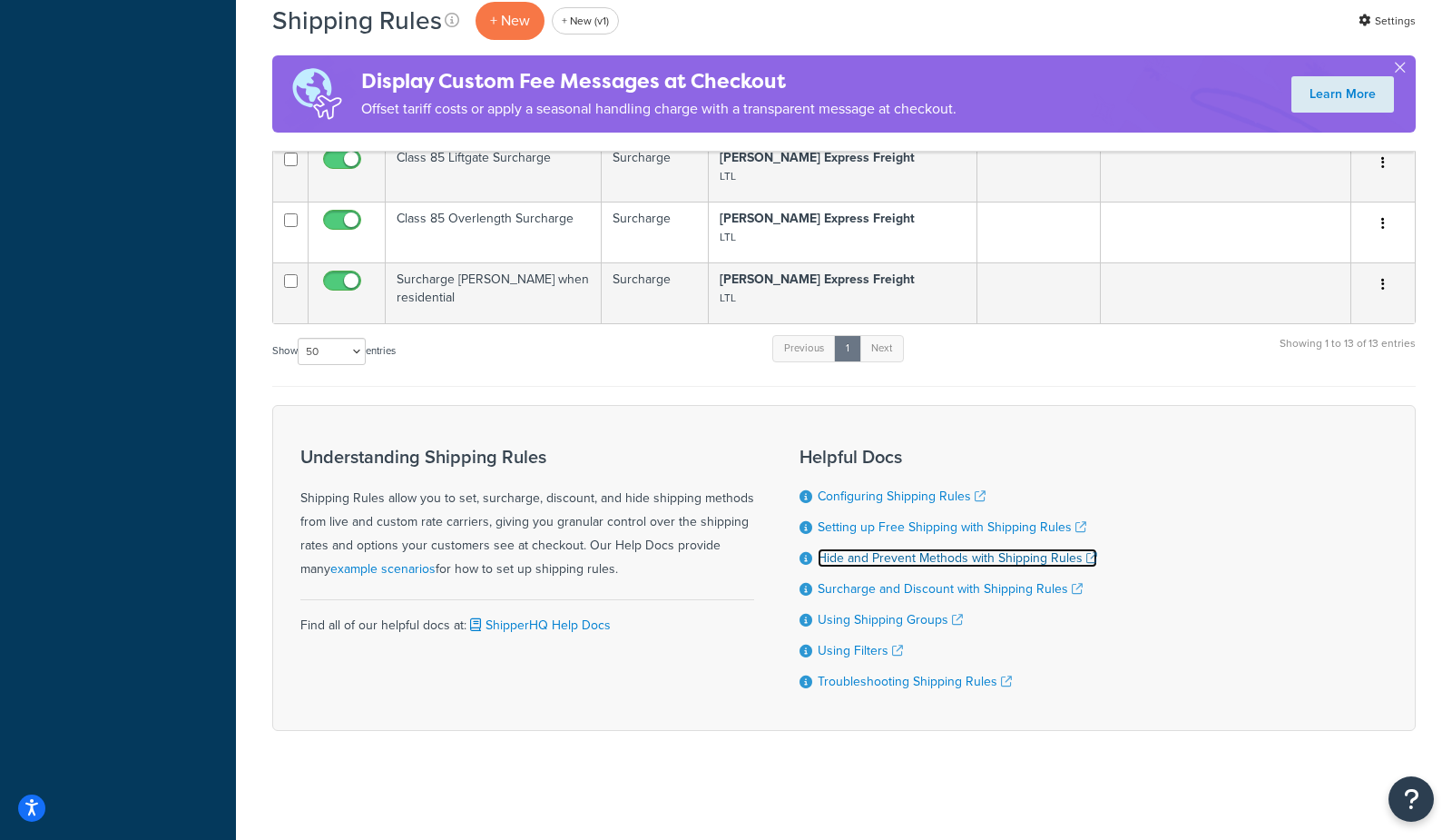
click at [902, 554] on link "Hide and Prevent Methods with Shipping Rules" at bounding box center [957, 557] width 280 height 19
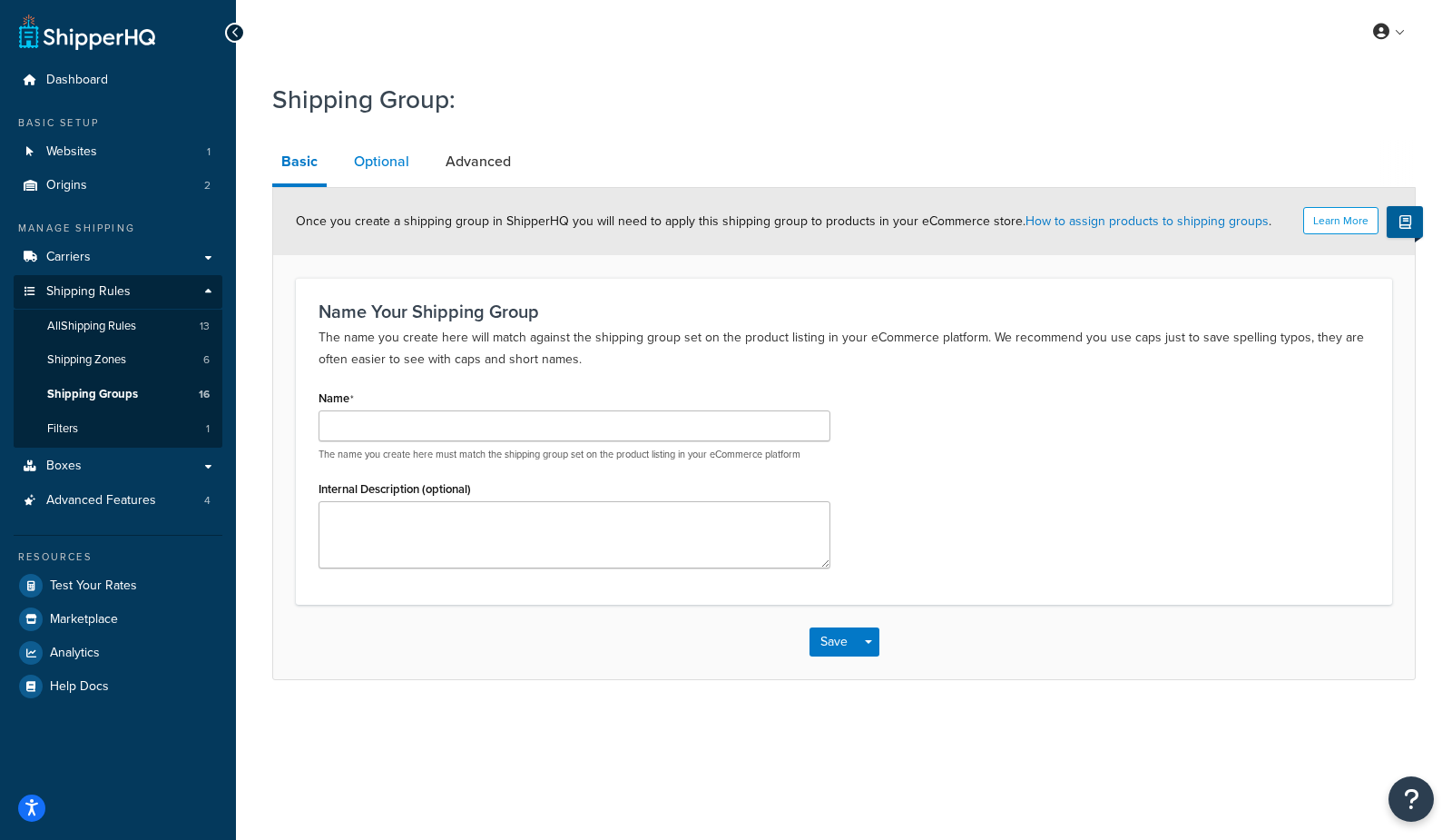
click at [387, 168] on link "Optional" at bounding box center [381, 161] width 73 height 44
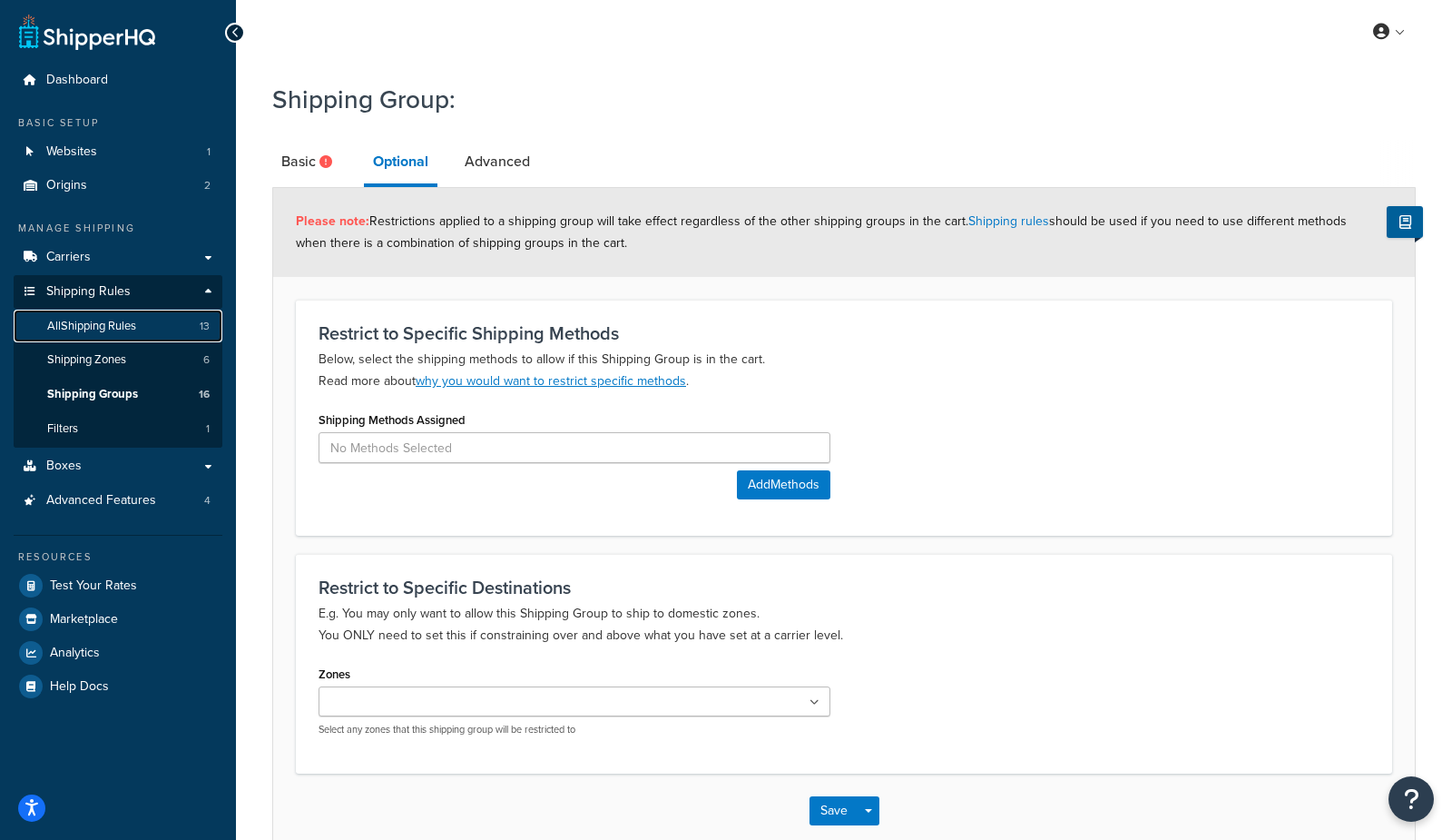
click at [133, 325] on span "All Shipping Rules" at bounding box center [92, 326] width 89 height 16
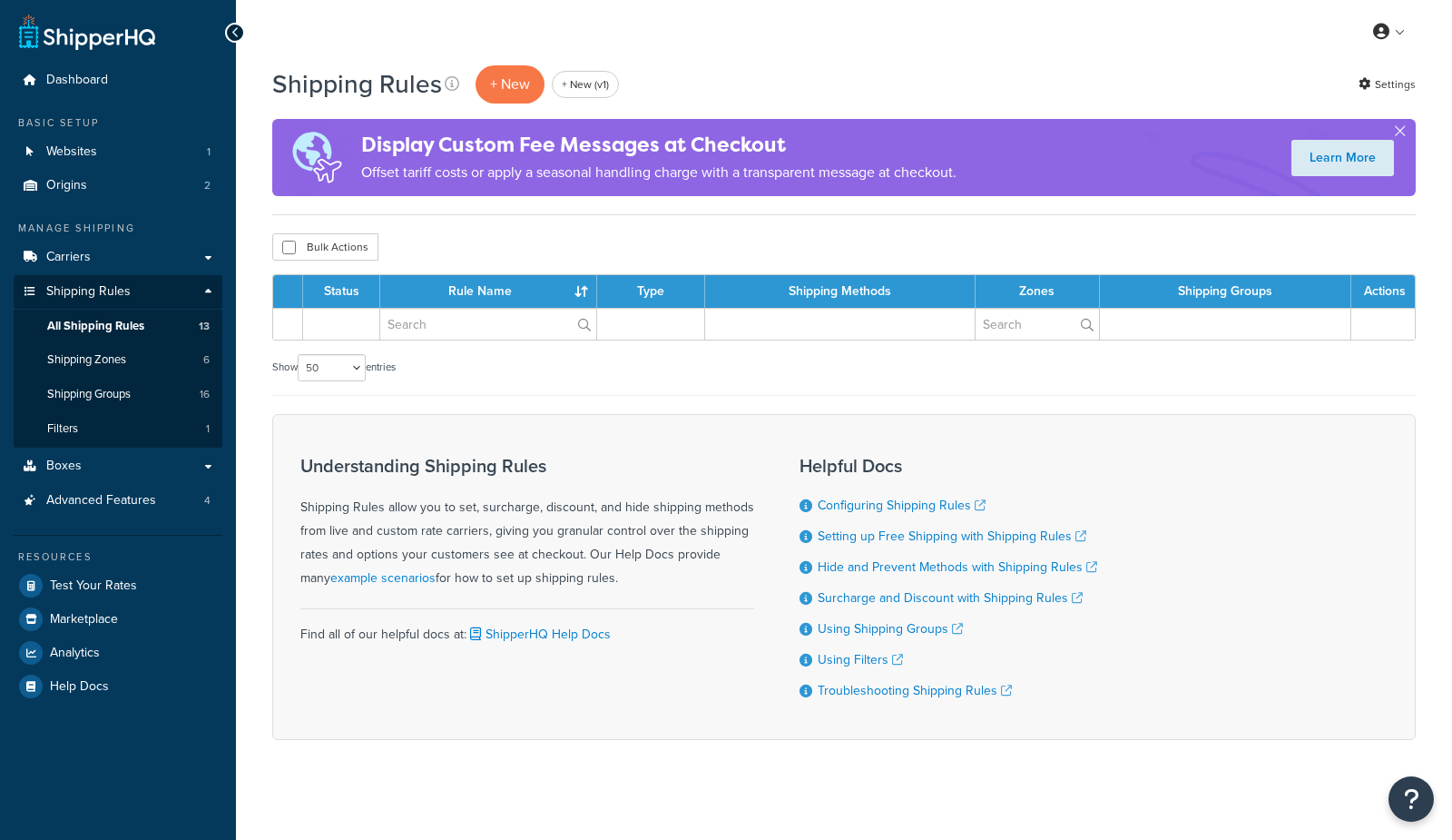
select select "50"
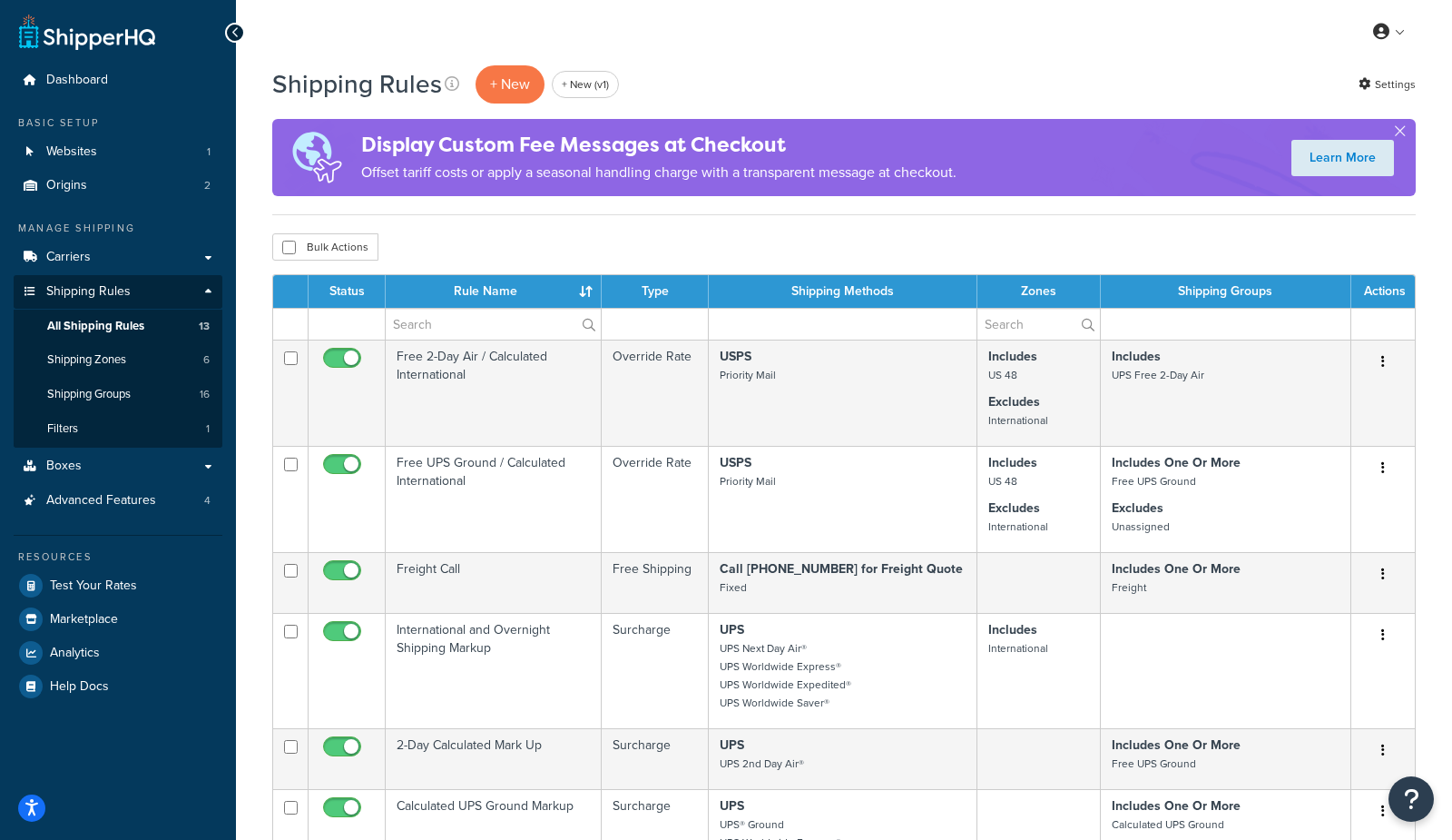
click at [827, 51] on div "My Profile Billing Global Settings Migrate Product Metadata Contact Us Logout" at bounding box center [844, 32] width 1216 height 63
click at [595, 78] on link "+ New (v1)" at bounding box center [585, 84] width 67 height 27
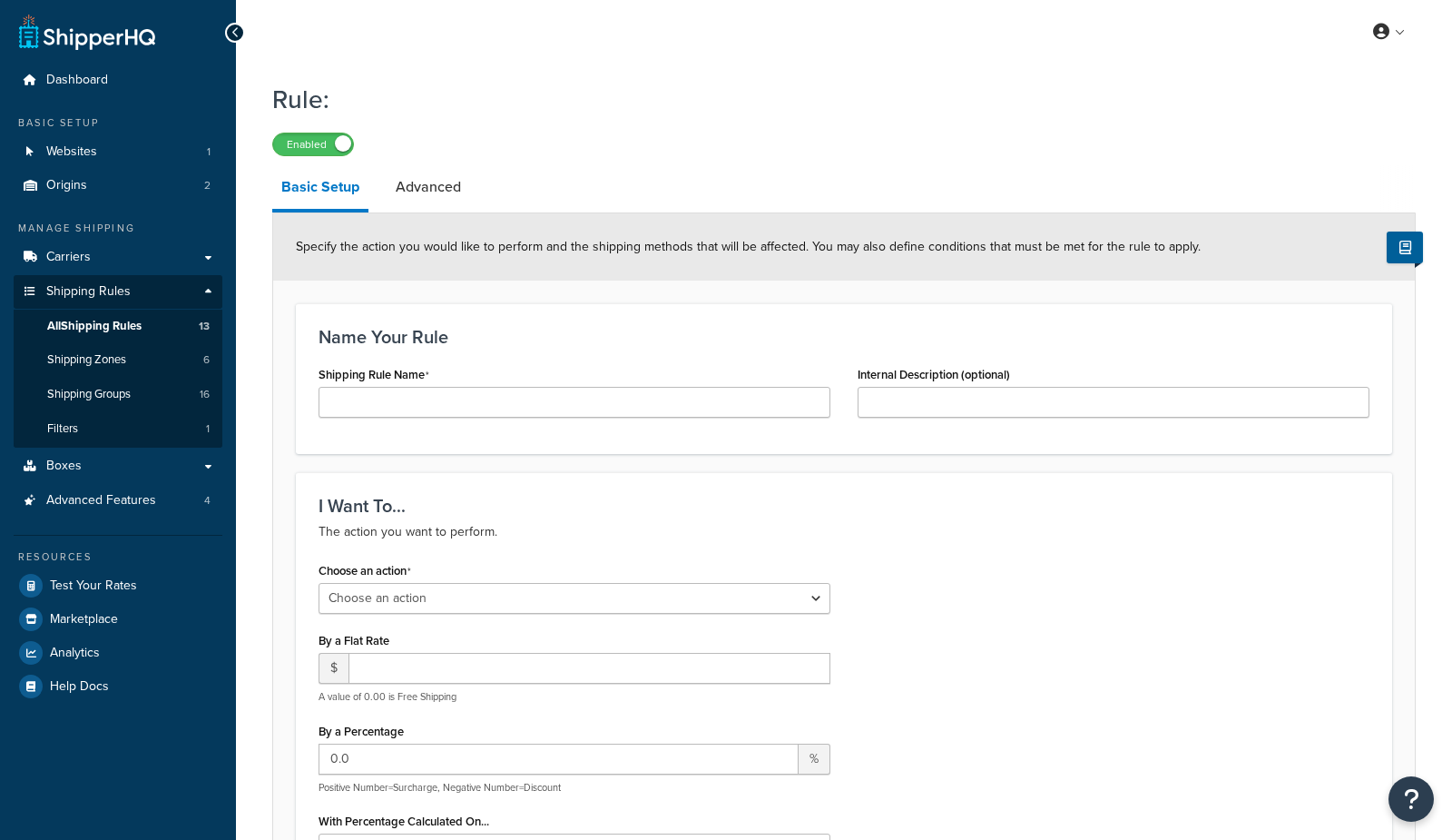
select select "ORDER"
click at [449, 401] on input "Shipping Rule Name" at bounding box center [574, 402] width 512 height 31
type input "hide"
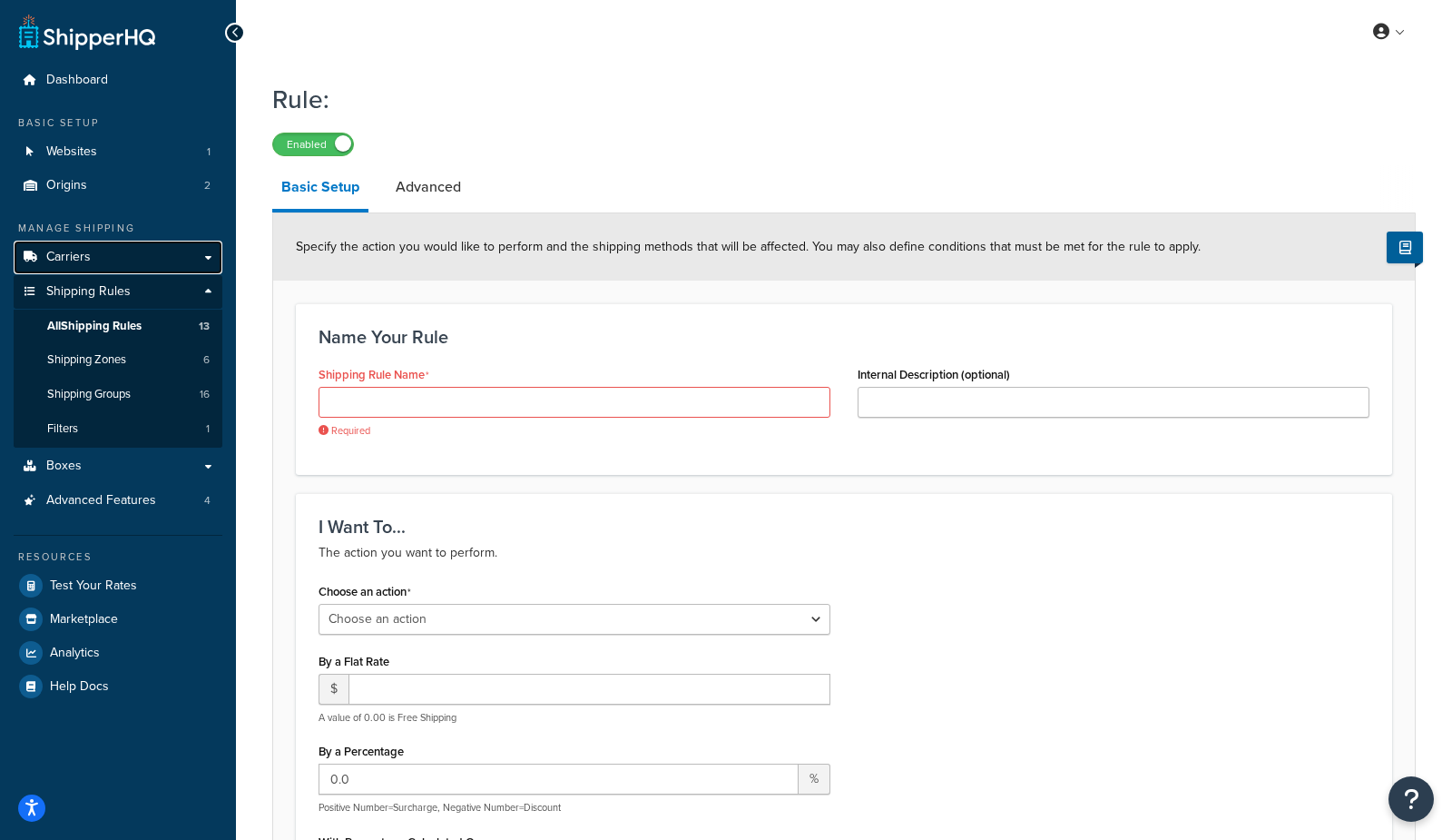
click at [82, 253] on span "Carriers" at bounding box center [69, 257] width 45 height 16
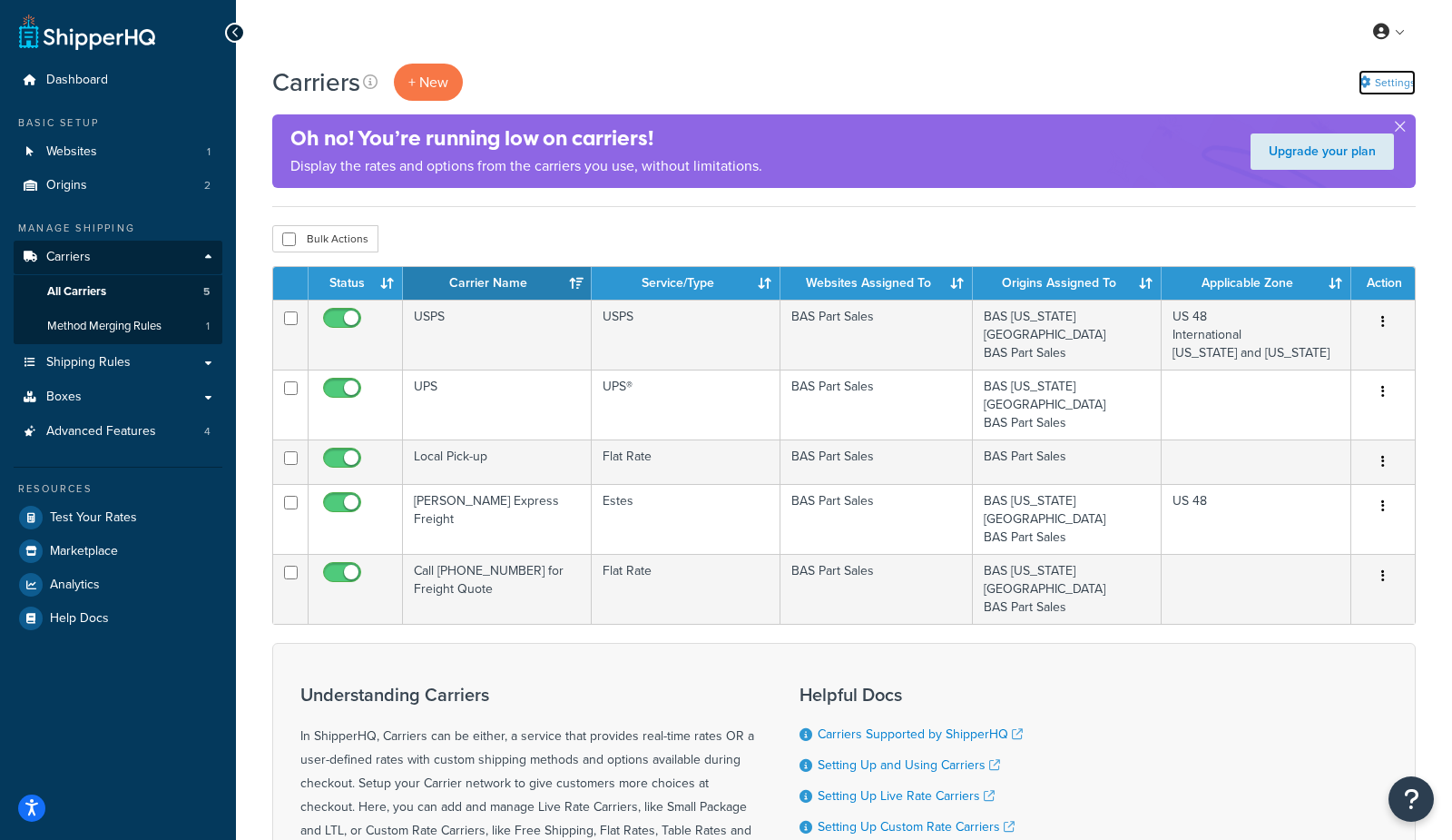
click at [1396, 76] on link "Settings" at bounding box center [1387, 82] width 57 height 25
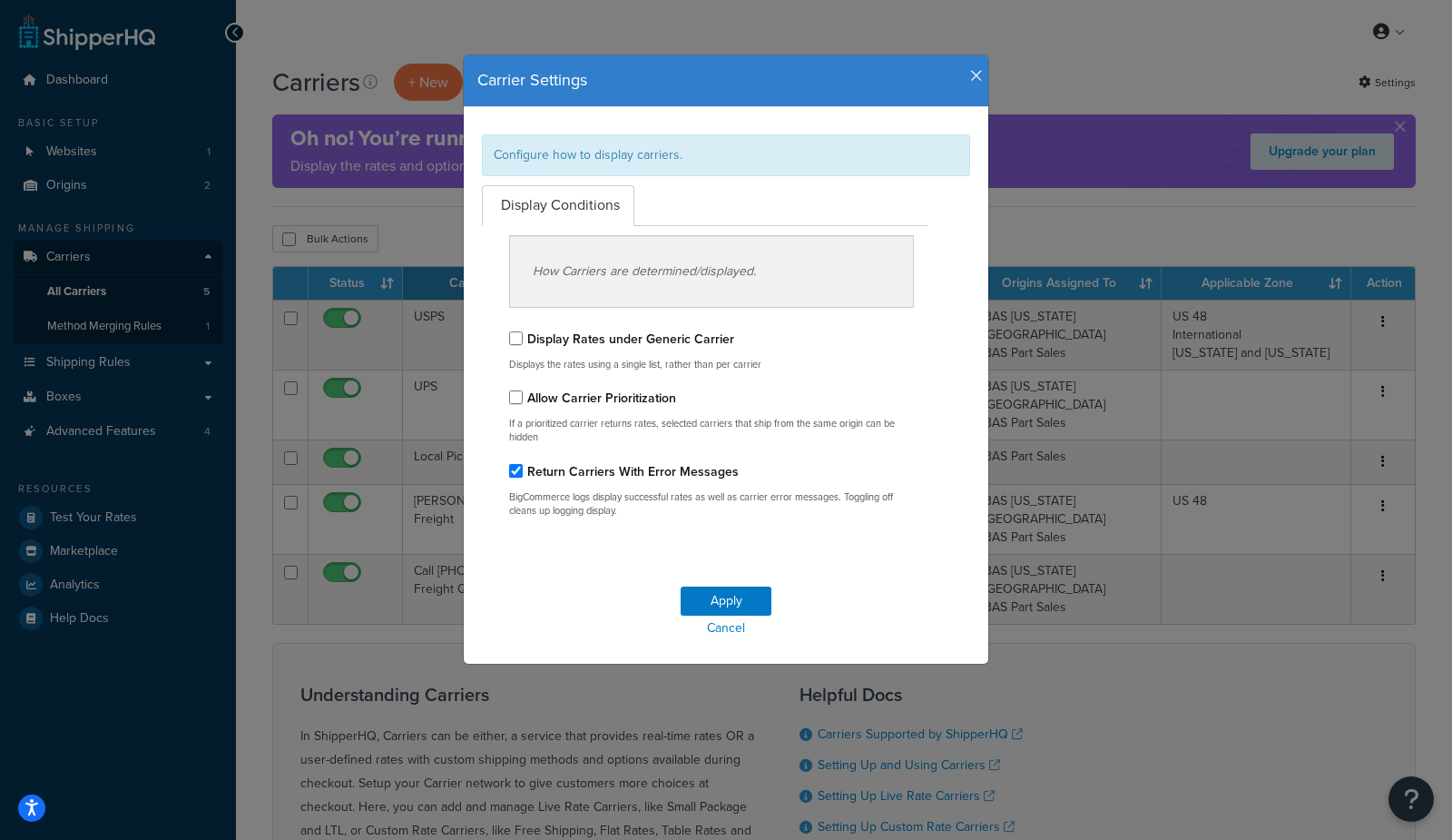
click at [973, 78] on icon "button" at bounding box center [977, 76] width 13 height 17
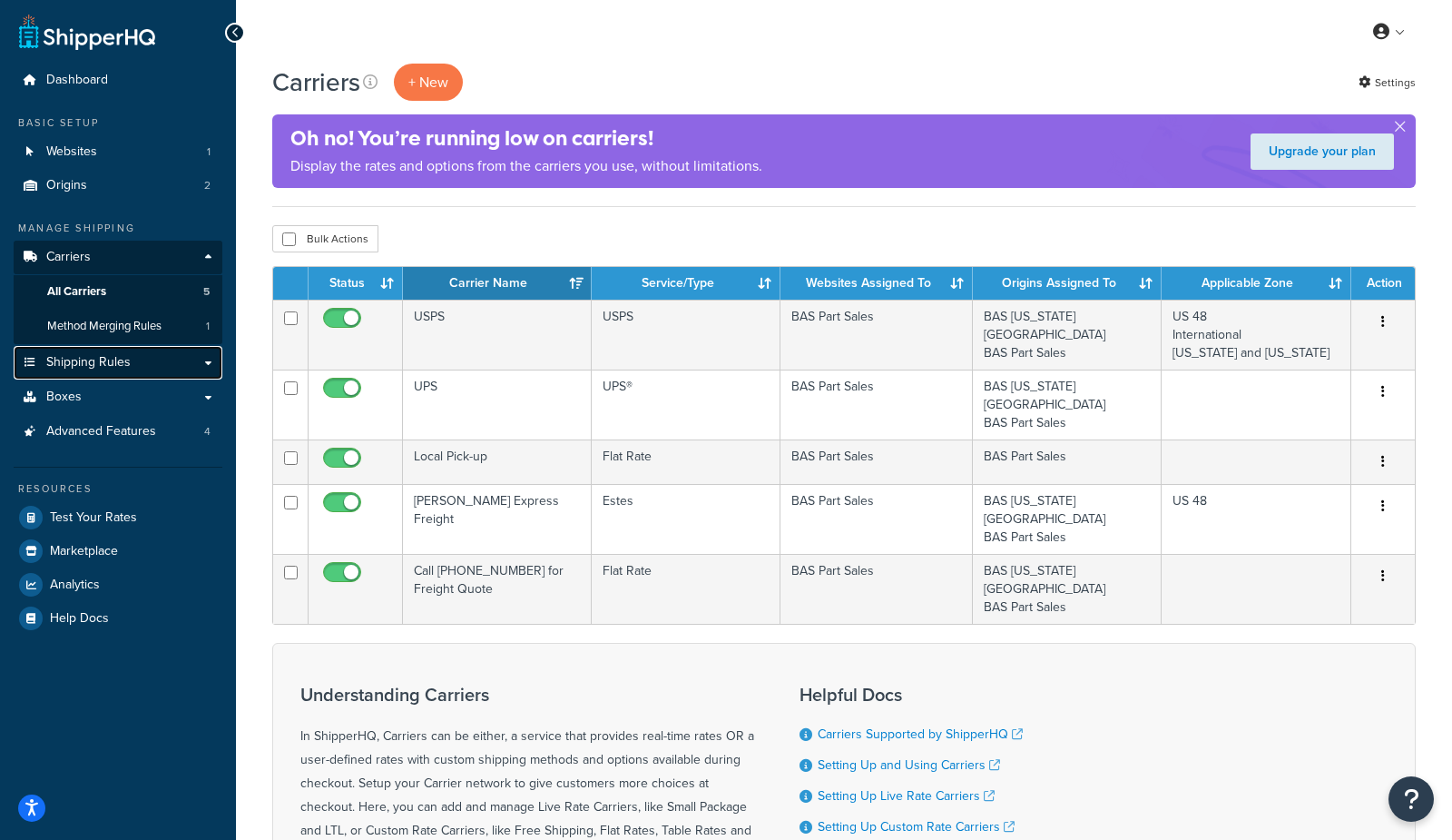
click at [94, 363] on span "Shipping Rules" at bounding box center [88, 363] width 85 height 16
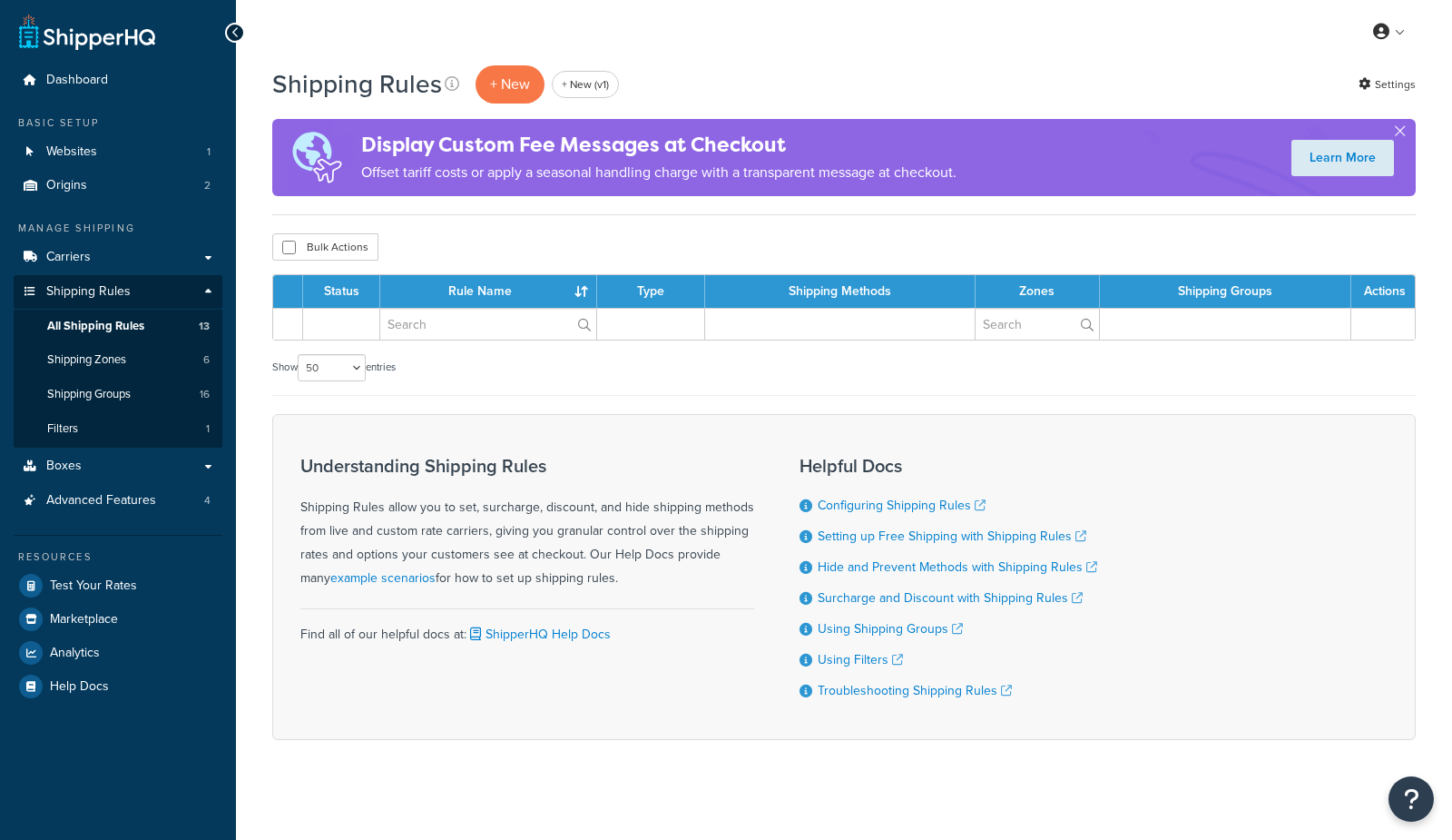
select select "50"
